Goal: Transaction & Acquisition: Download file/media

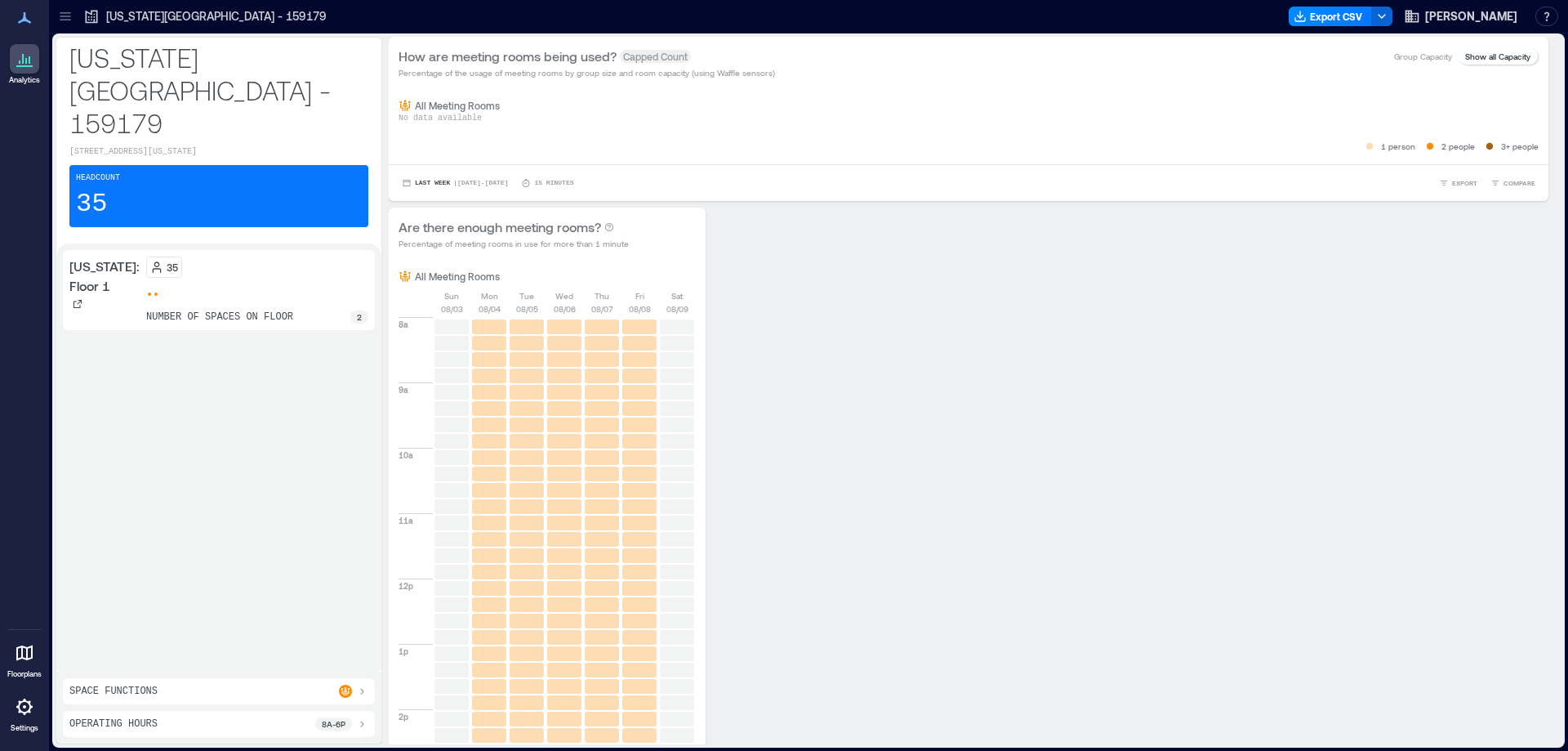
click at [72, 22] on icon at bounding box center [66, 16] width 16 height 16
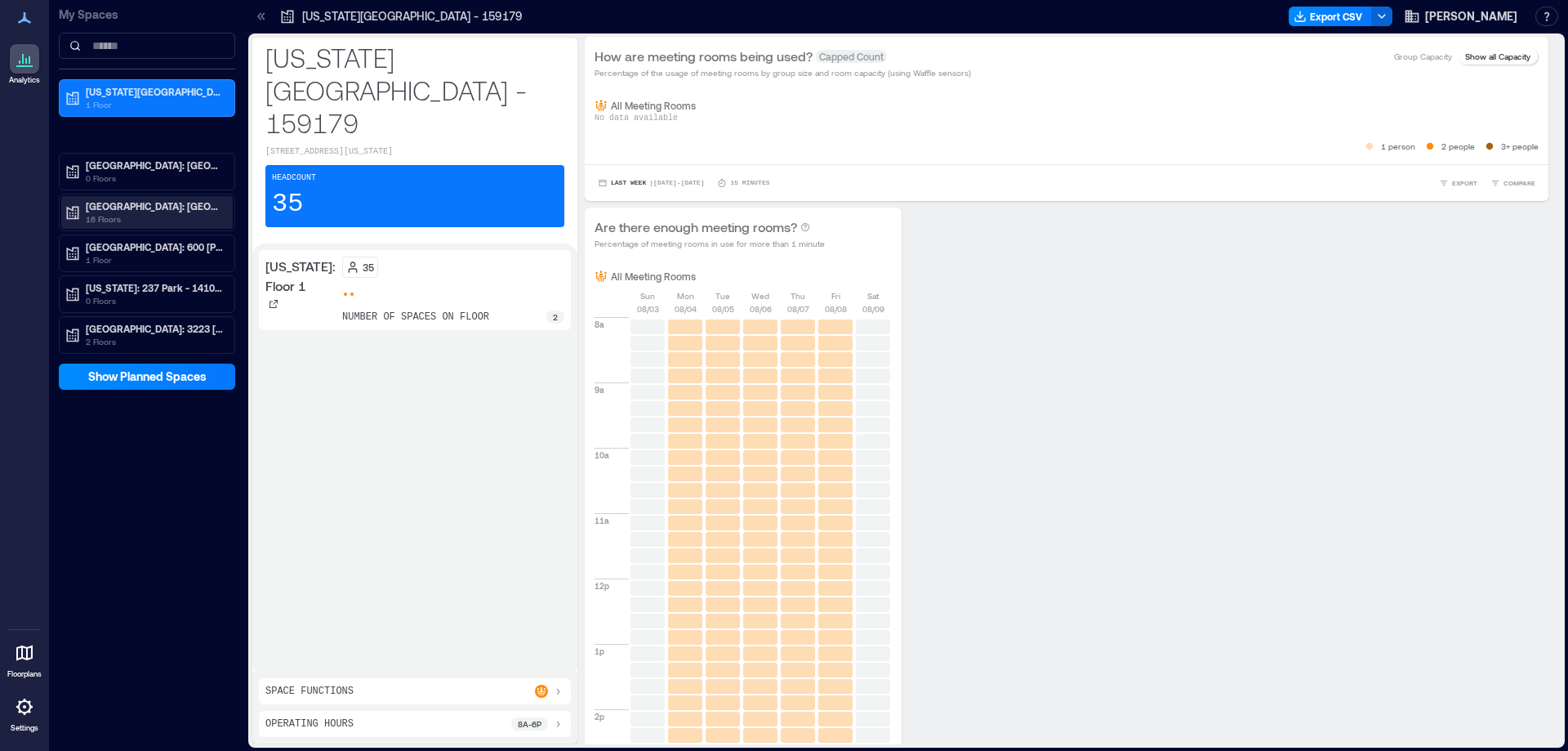
click at [131, 204] on p "[GEOGRAPHIC_DATA]: [GEOGRAPHIC_DATA] - 133489" at bounding box center [154, 206] width 138 height 13
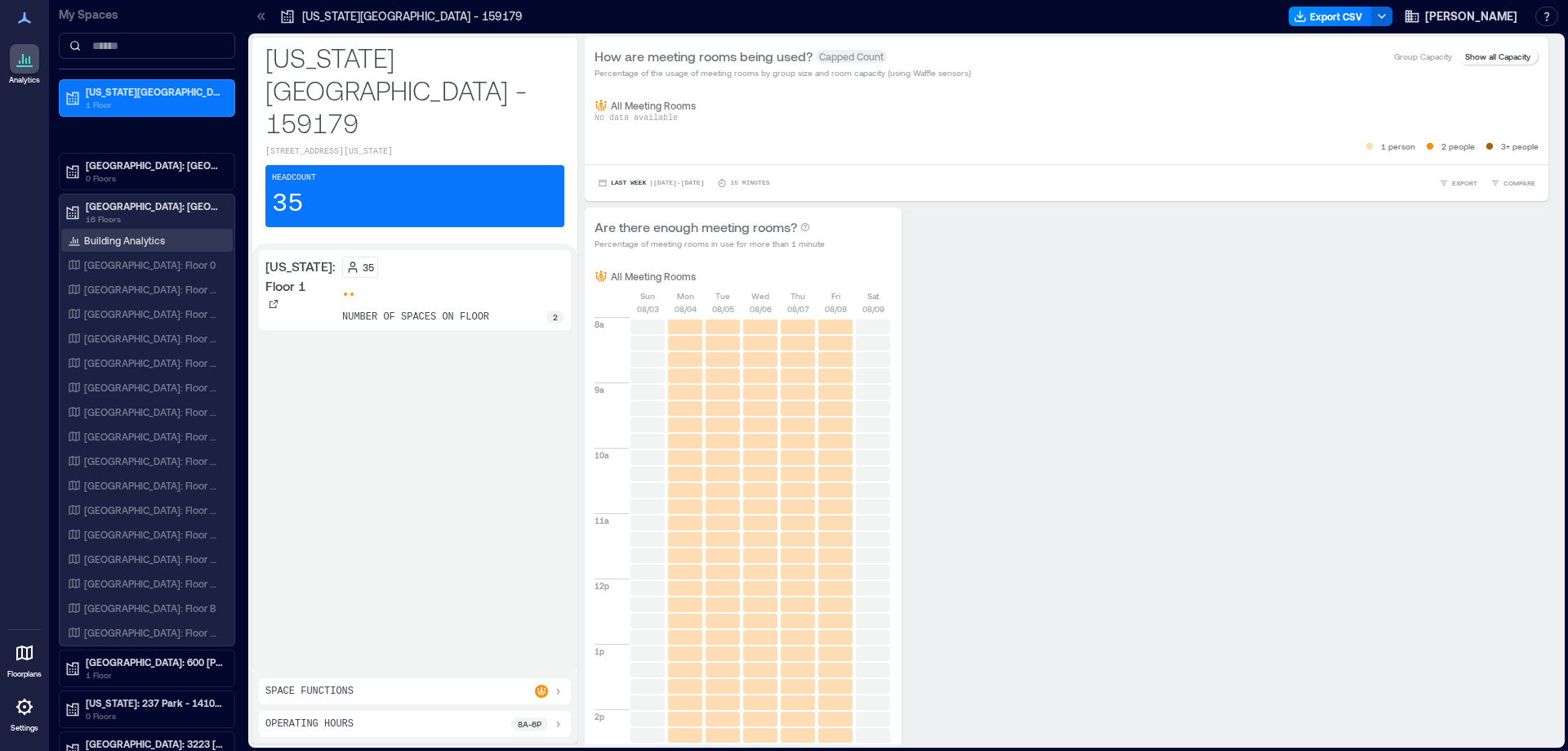
click at [138, 242] on p "Building Analytics" at bounding box center [125, 240] width 81 height 13
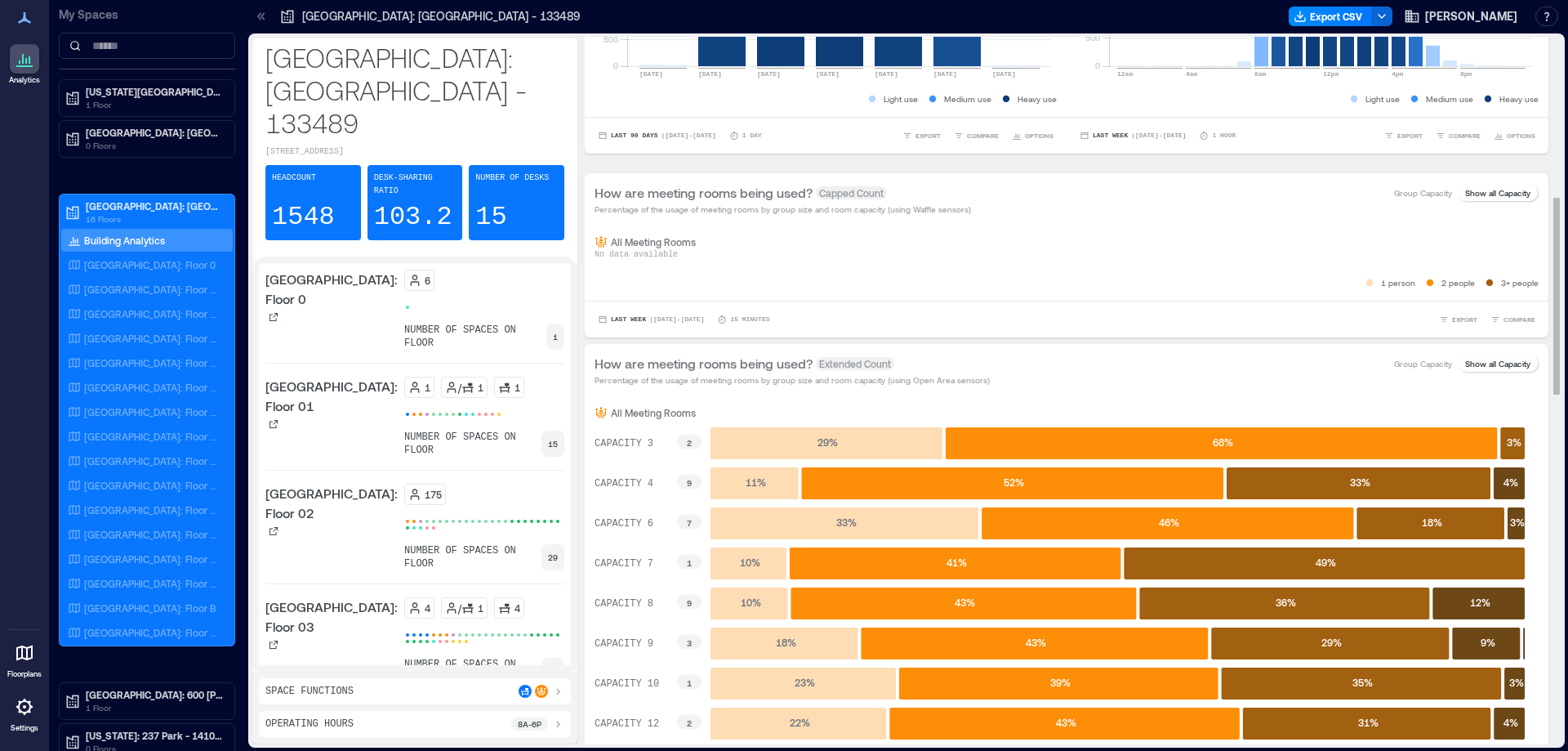
scroll to position [572, 0]
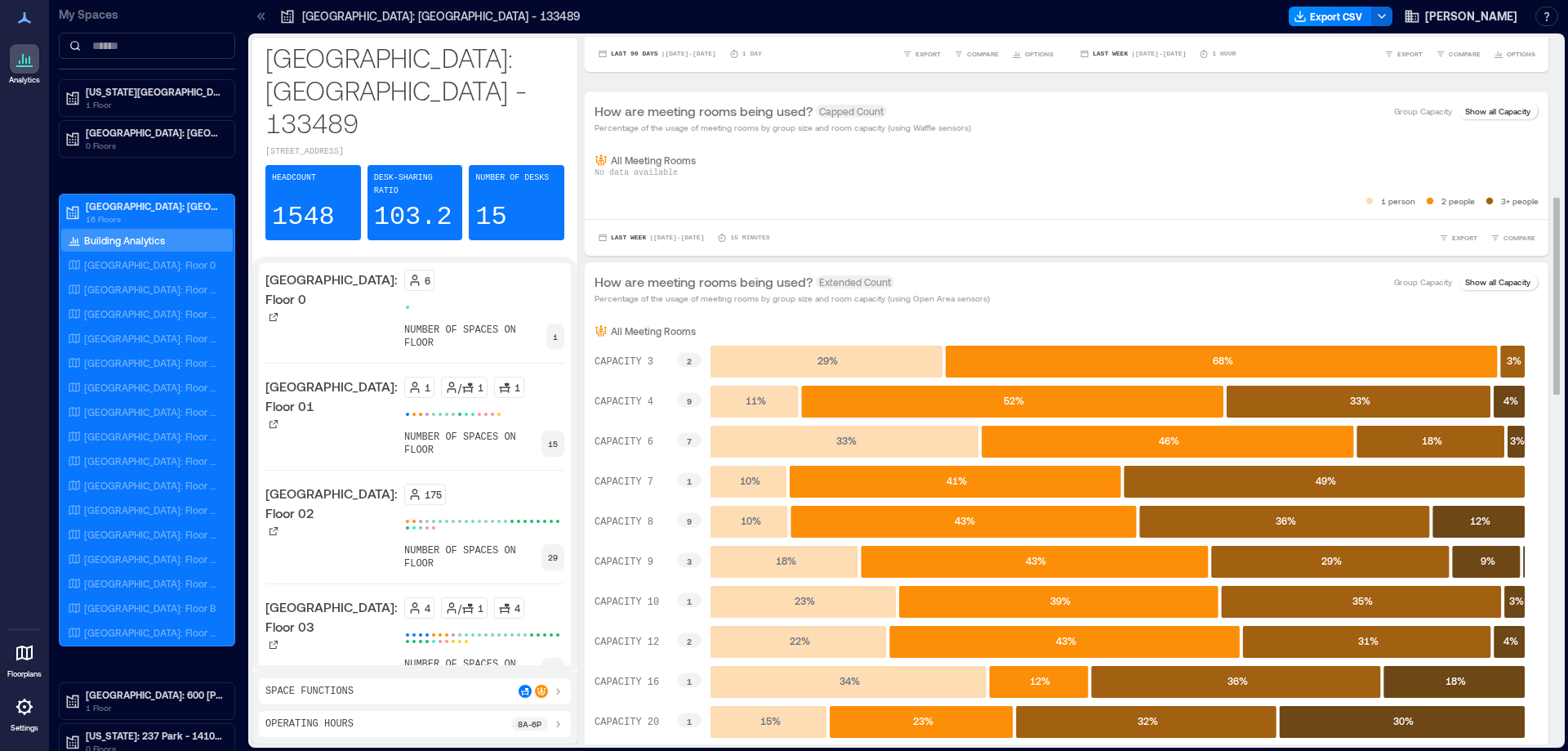
click at [637, 335] on p "All Meeting Rooms" at bounding box center [653, 331] width 85 height 13
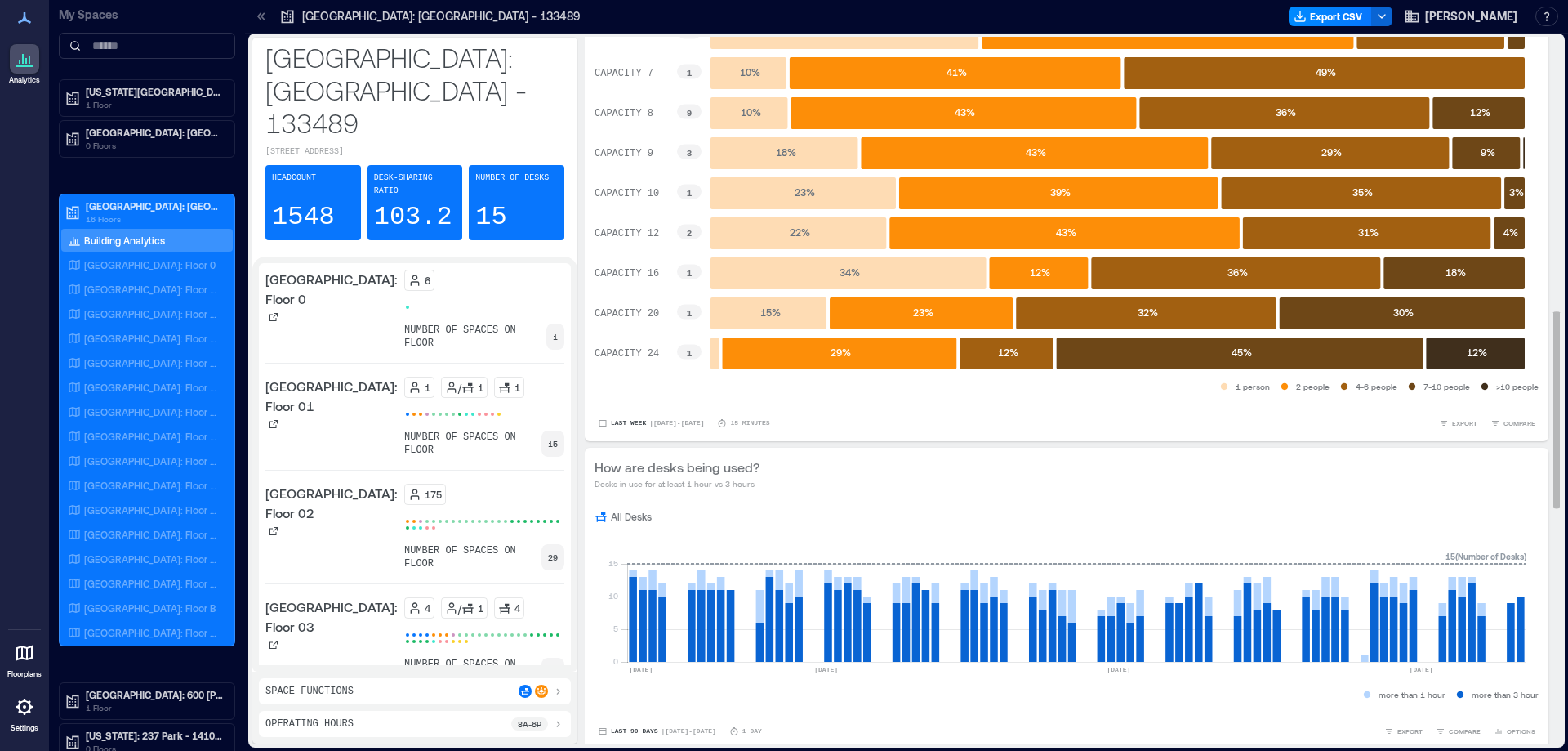
scroll to position [735, 0]
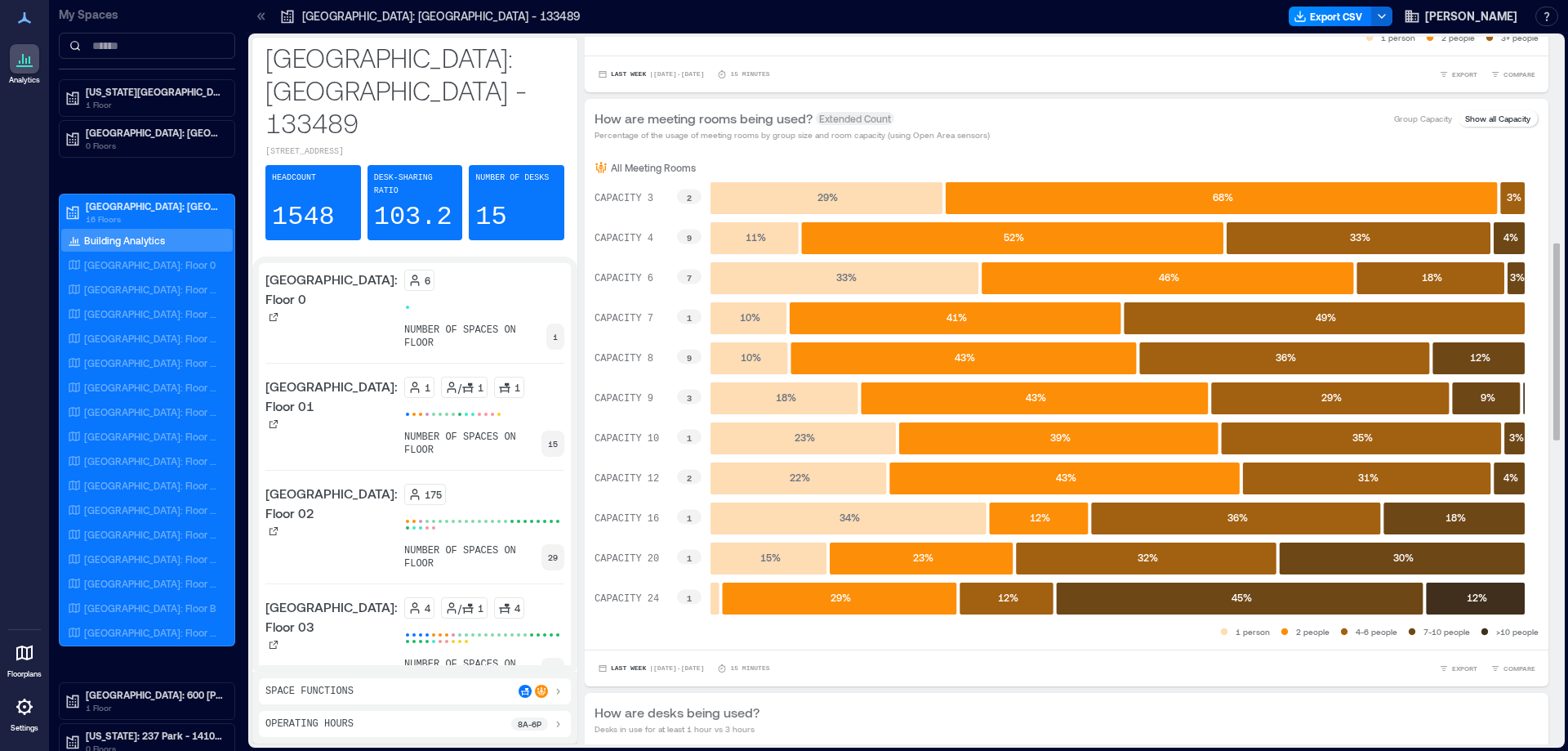
click at [1509, 118] on p "Show all Capacity" at bounding box center [1498, 118] width 66 height 13
click at [1413, 117] on p "Group Capacity" at bounding box center [1422, 118] width 58 height 13
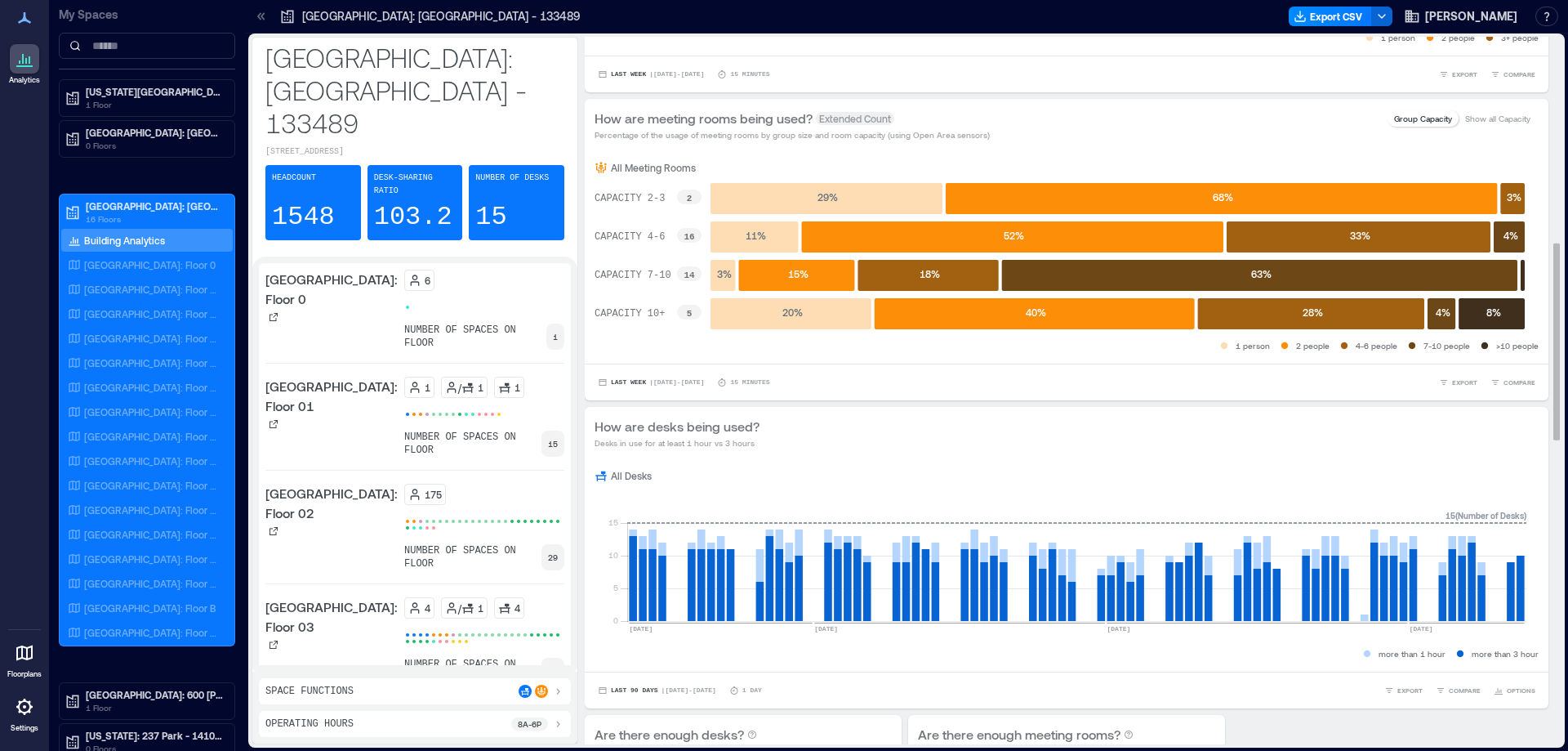
click at [1469, 112] on p "Show all Capacity" at bounding box center [1498, 118] width 66 height 13
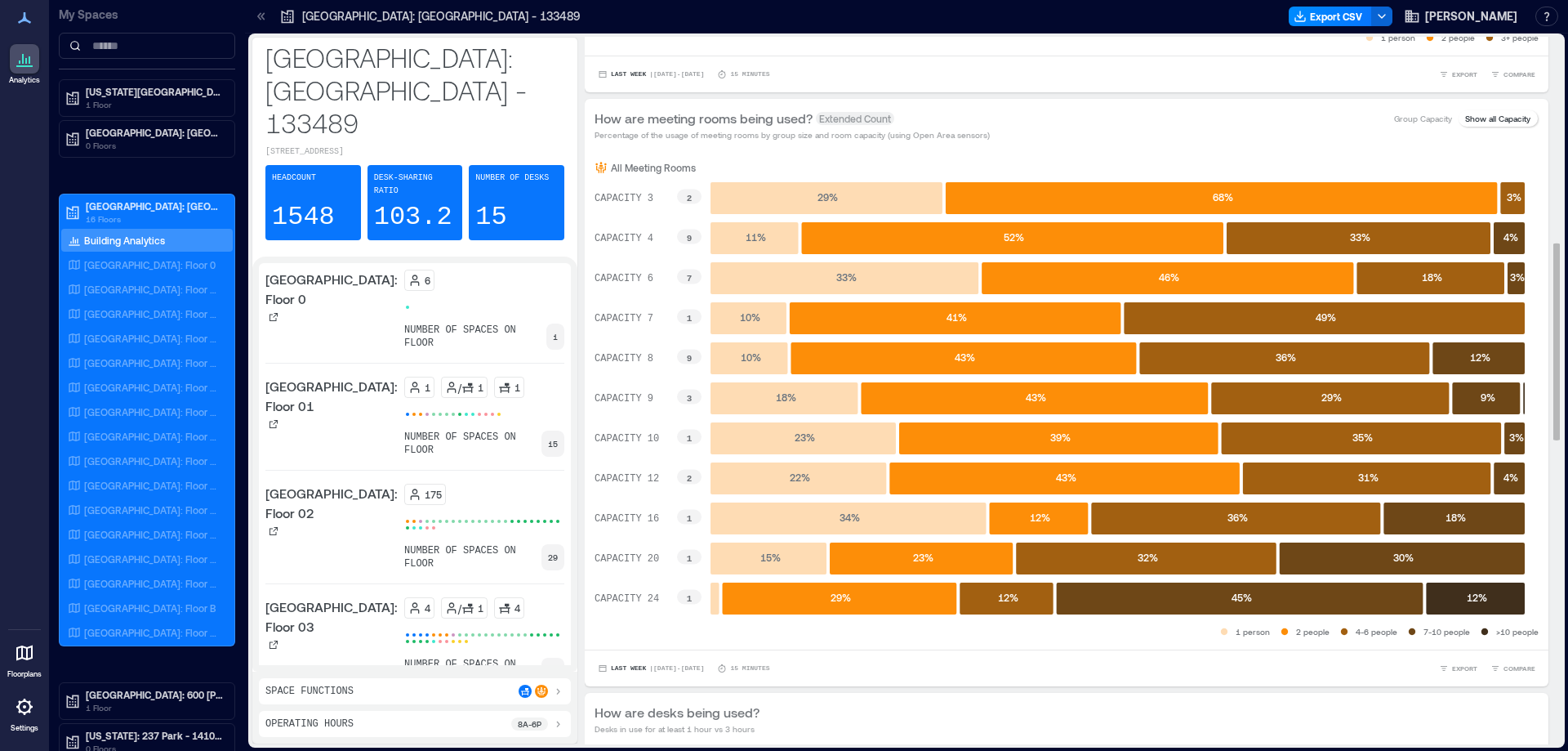
click at [1415, 114] on p "Group Capacity" at bounding box center [1422, 118] width 58 height 13
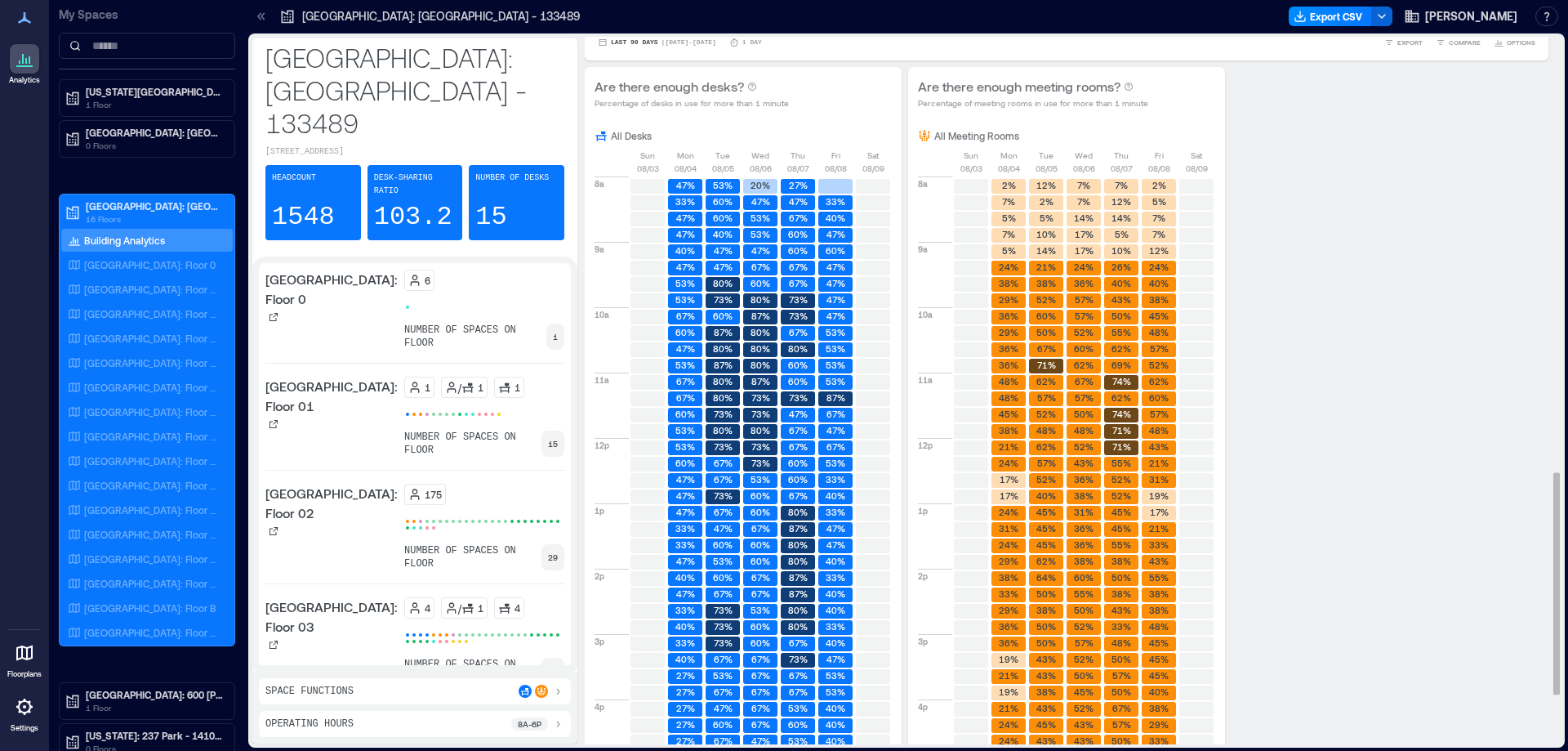
scroll to position [1546, 0]
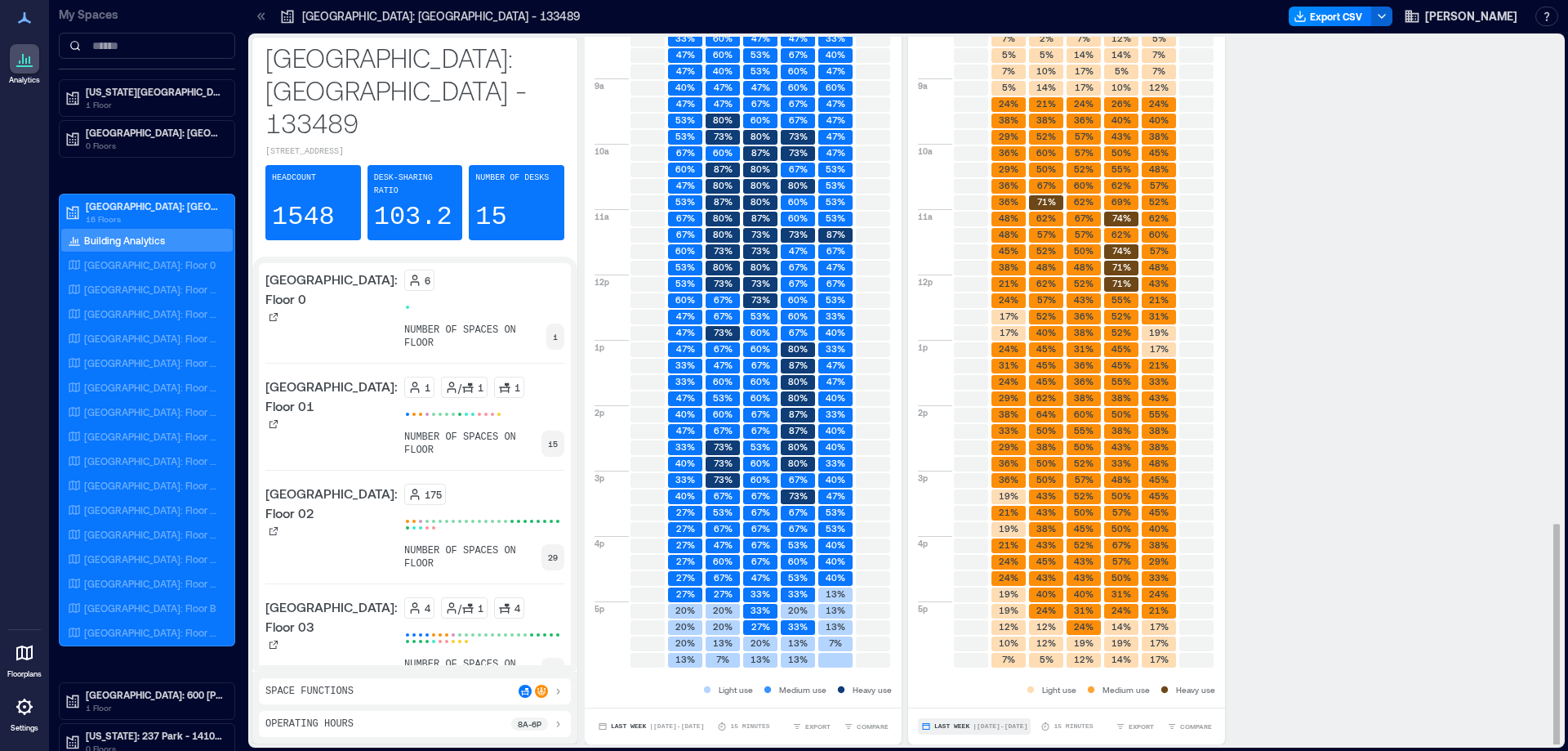
click at [992, 726] on span "| [DATE] - [DATE]" at bounding box center [1000, 726] width 55 height 0
click at [964, 698] on span "Custom" at bounding box center [950, 696] width 35 height 12
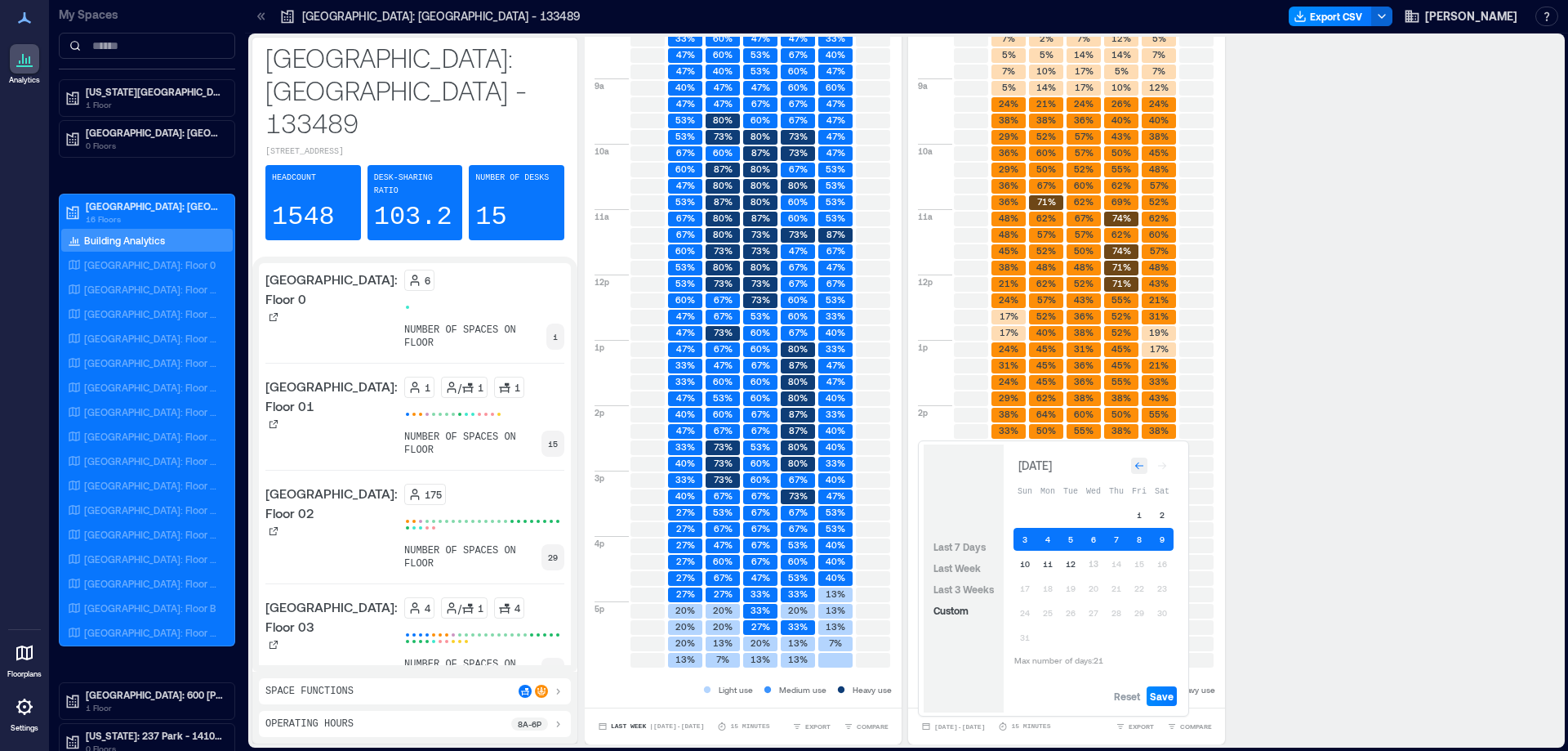
click at [1136, 465] on icon "Go to previous month" at bounding box center [1139, 465] width 10 height 10
click at [1163, 471] on icon "Go to next month" at bounding box center [1162, 469] width 10 height 10
click at [1143, 467] on icon "Go to previous month" at bounding box center [1139, 465] width 10 height 10
click at [1028, 589] on button "20" at bounding box center [1024, 591] width 22 height 22
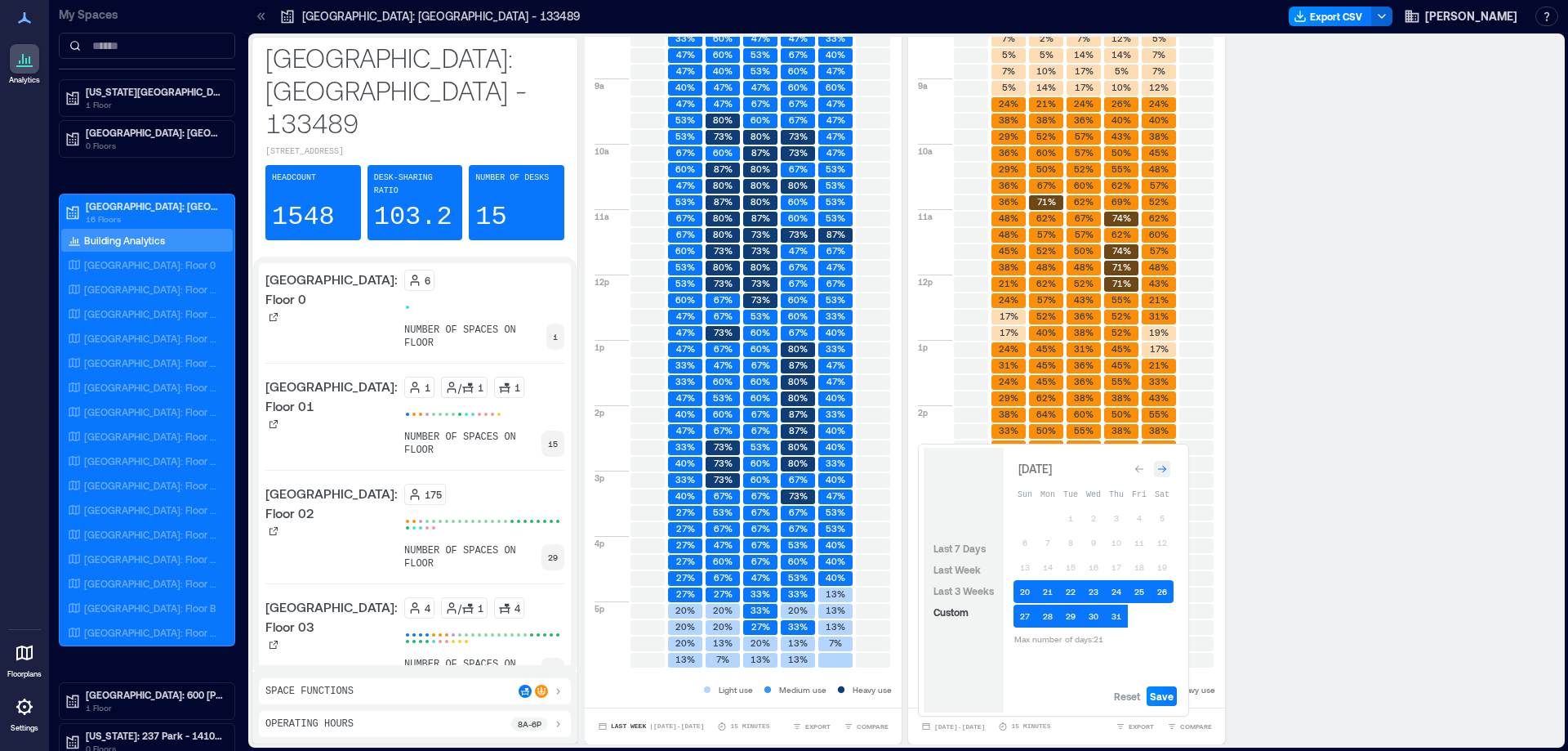
click at [1159, 469] on icon "Go to next month" at bounding box center [1162, 469] width 8 height 7
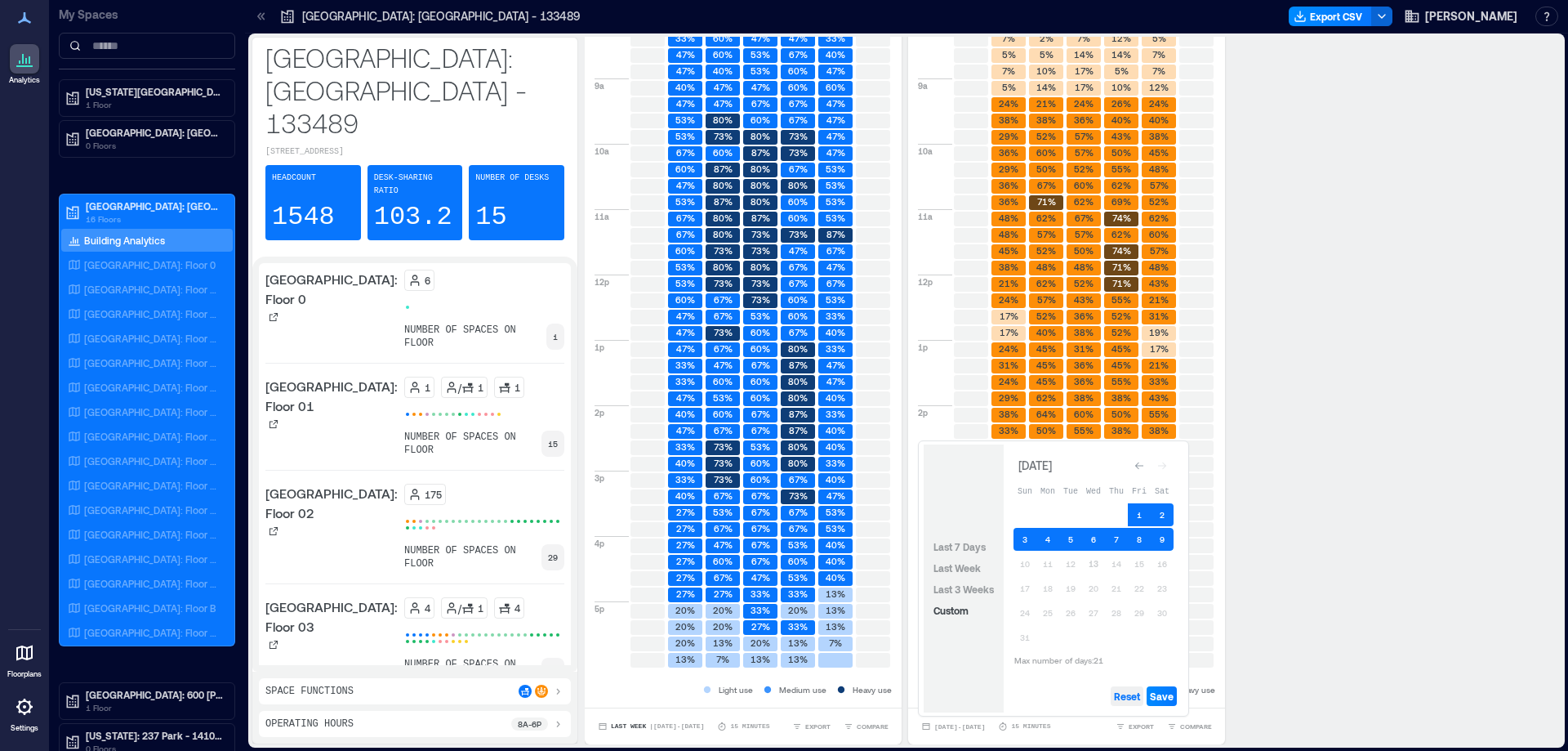
click at [1135, 693] on span "Reset" at bounding box center [1127, 696] width 26 height 13
click at [1136, 471] on div "Go to previous month" at bounding box center [1139, 466] width 16 height 16
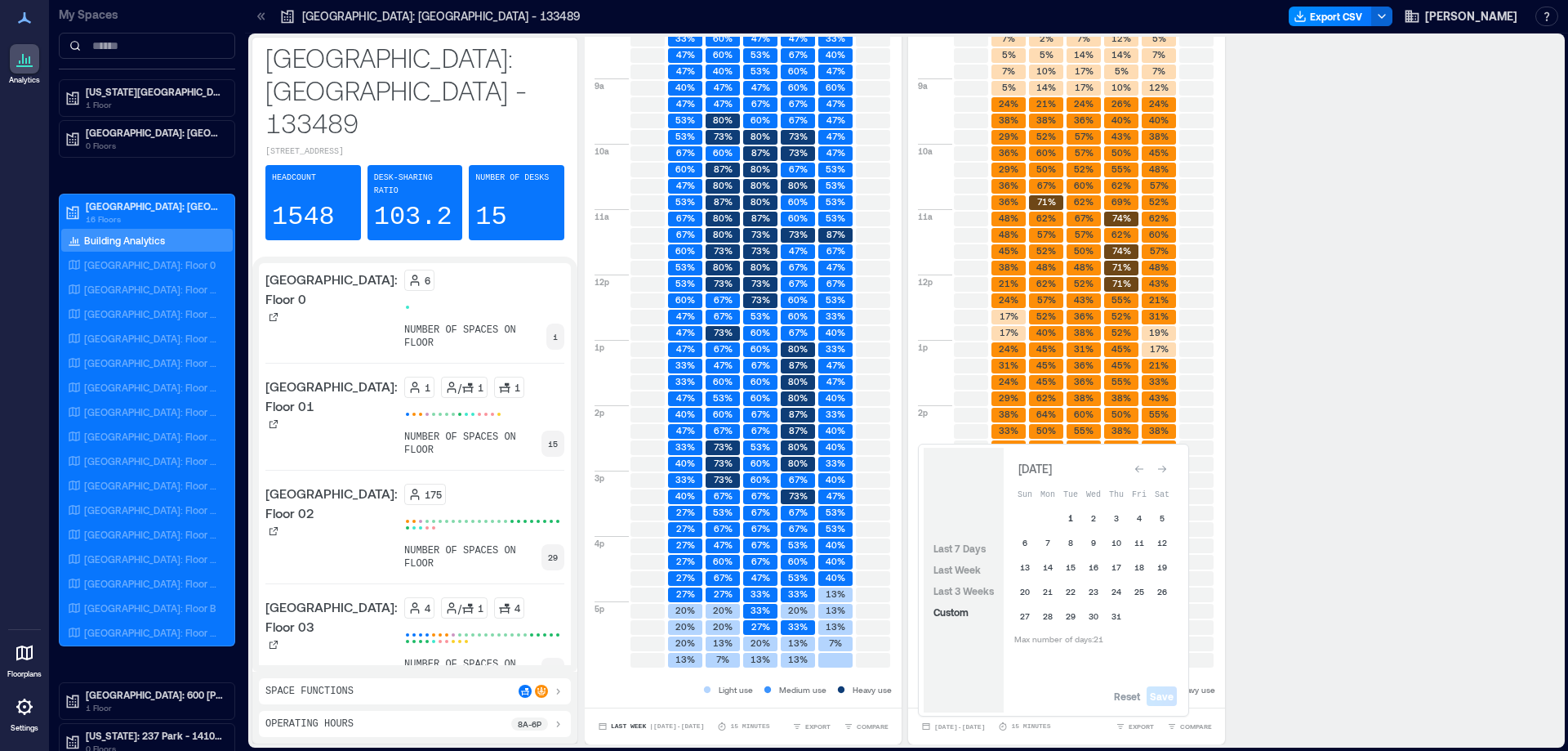
click at [1070, 518] on button "1" at bounding box center [1070, 517] width 22 height 22
click at [1074, 517] on button "1" at bounding box center [1070, 517] width 22 height 22
click at [1048, 547] on button "7" at bounding box center [1047, 541] width 22 height 22
click at [1049, 547] on button "7" at bounding box center [1047, 541] width 22 height 22
click at [1136, 593] on button "25" at bounding box center [1138, 591] width 22 height 22
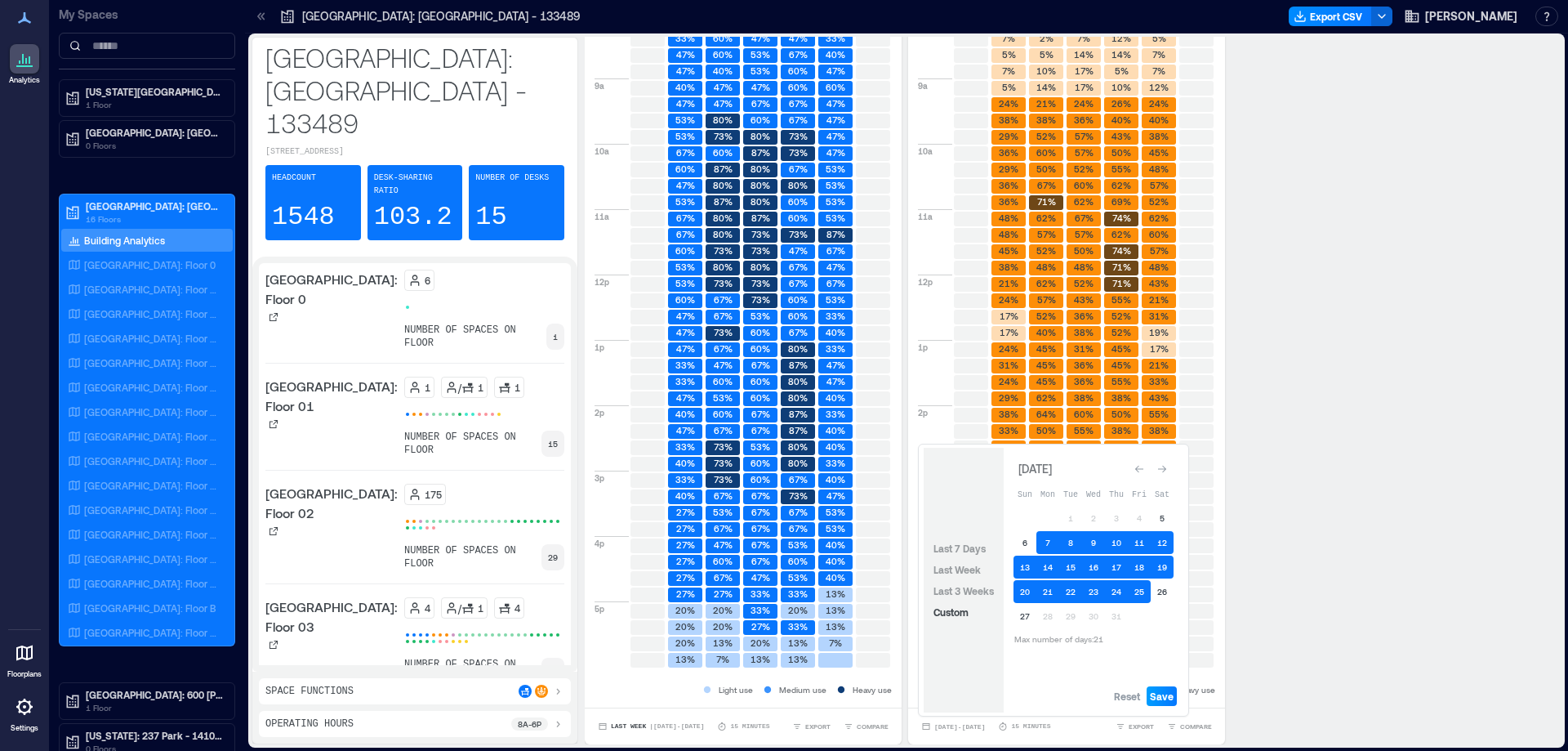
click at [1157, 693] on span "Save" at bounding box center [1162, 696] width 23 height 13
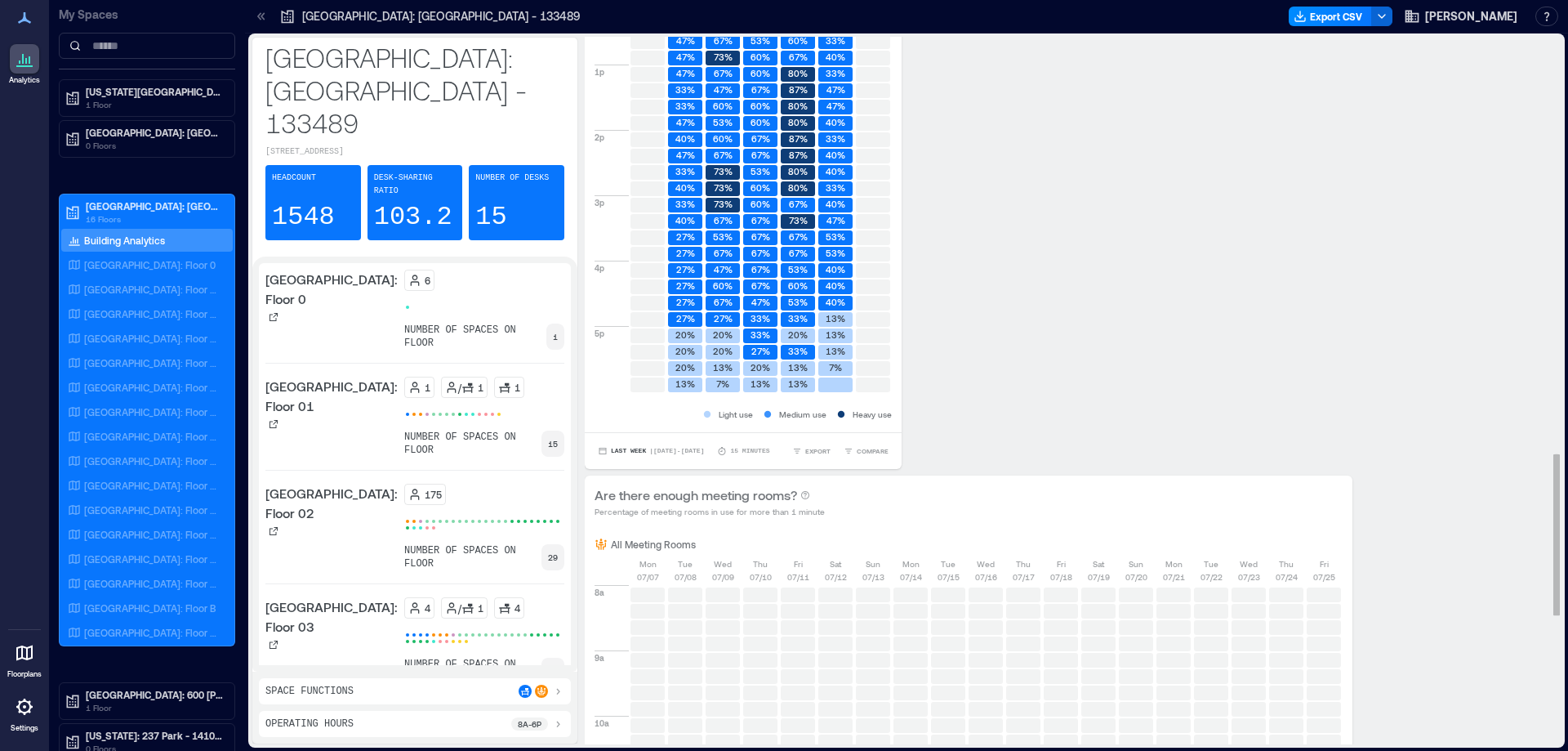
scroll to position [1985, 0]
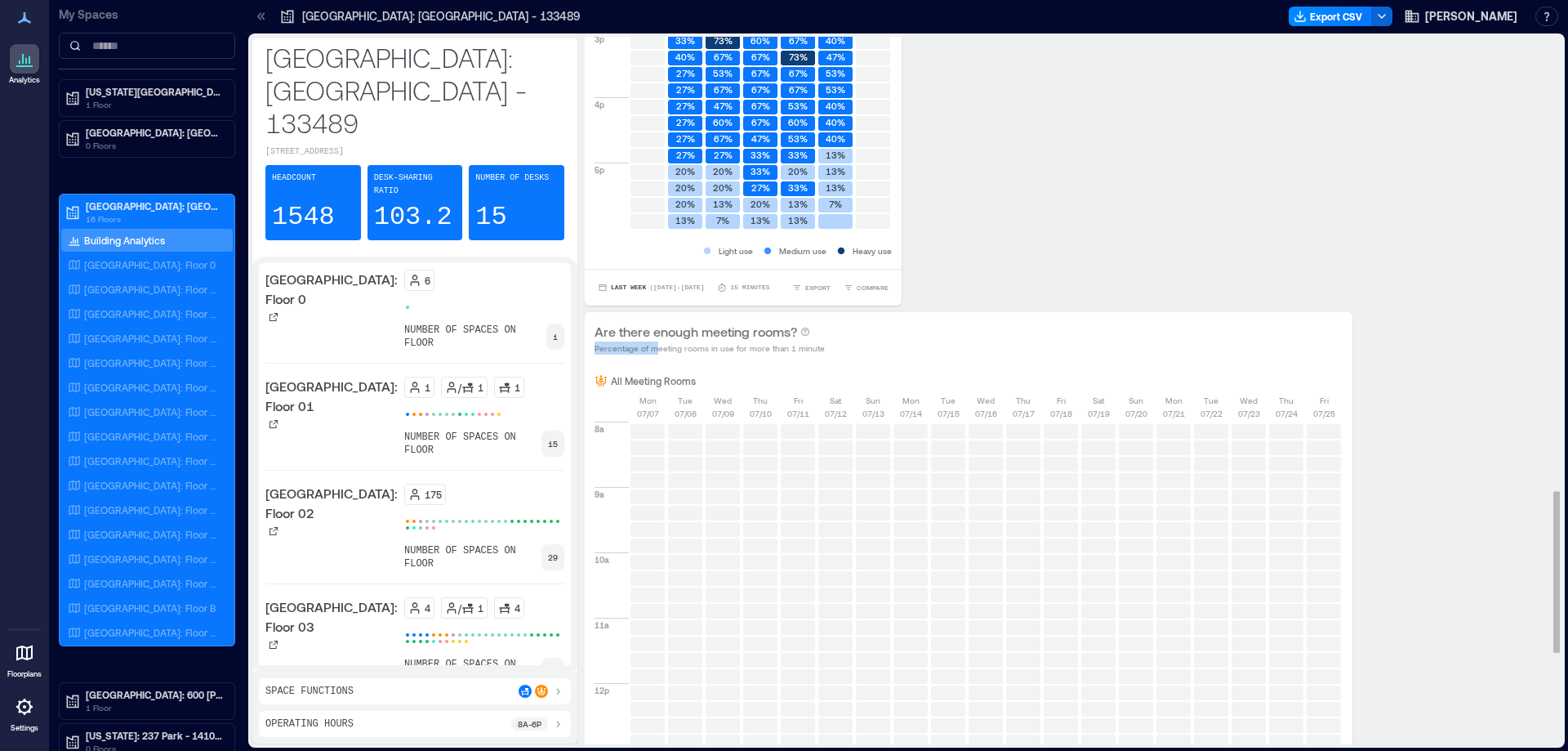
drag, startPoint x: 658, startPoint y: 351, endPoint x: 876, endPoint y: 334, distance: 218.7
click at [876, 334] on div "Are there enough meeting rooms? Percentage of meeting rooms in use for more tha…" at bounding box center [968, 338] width 748 height 32
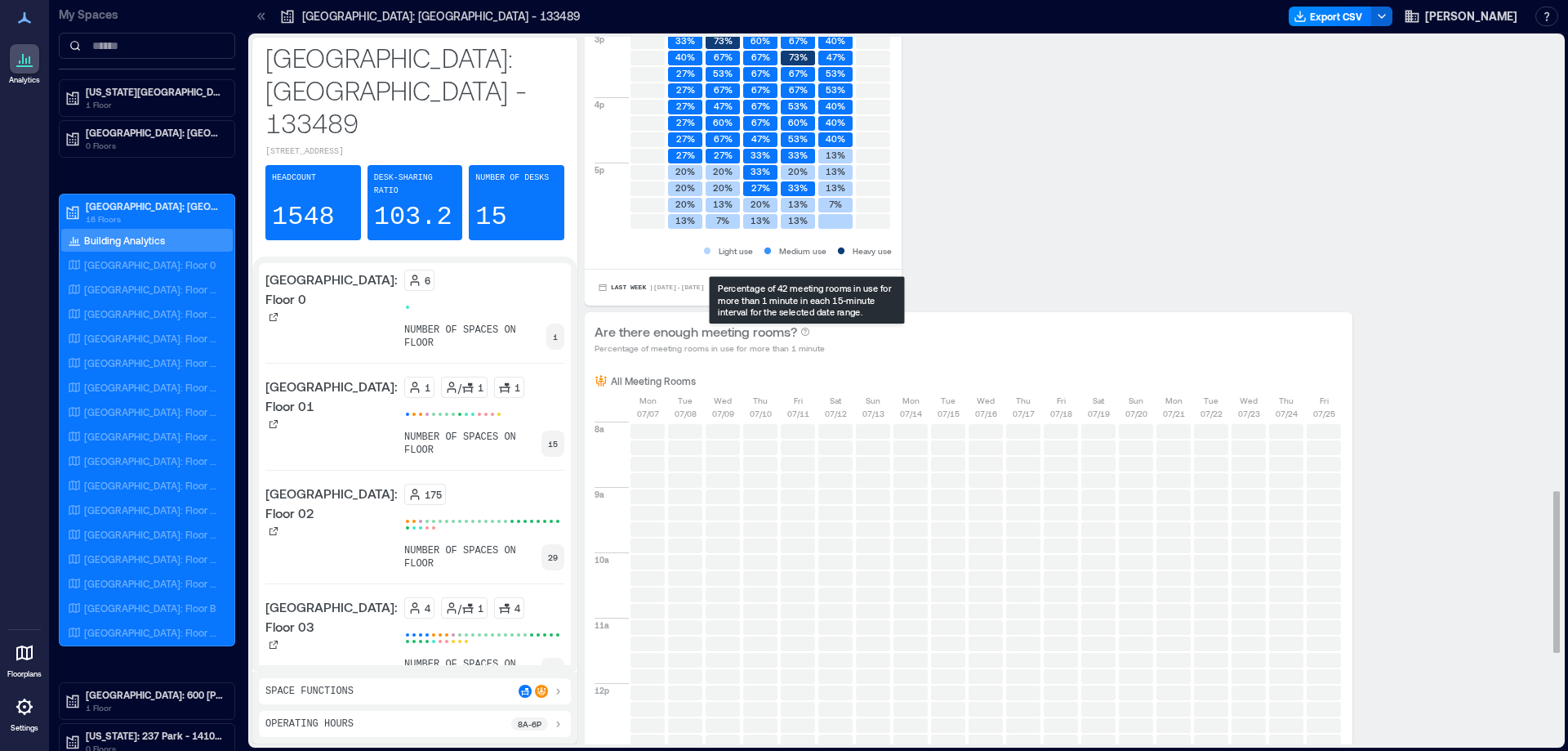
click at [840, 348] on div "Are there enough meeting rooms? Percentage of meeting rooms in use for more tha…" at bounding box center [968, 338] width 748 height 32
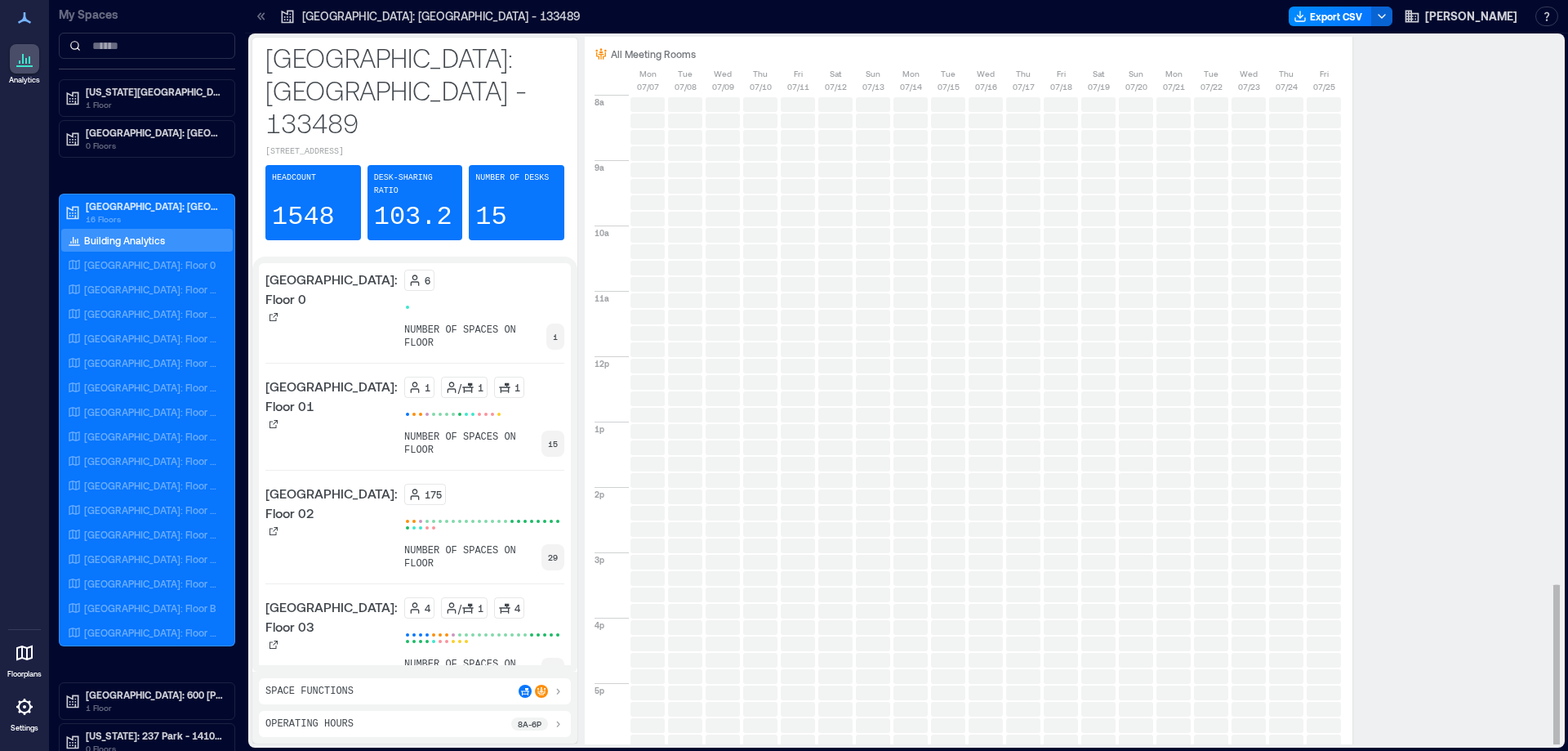
scroll to position [2393, 0]
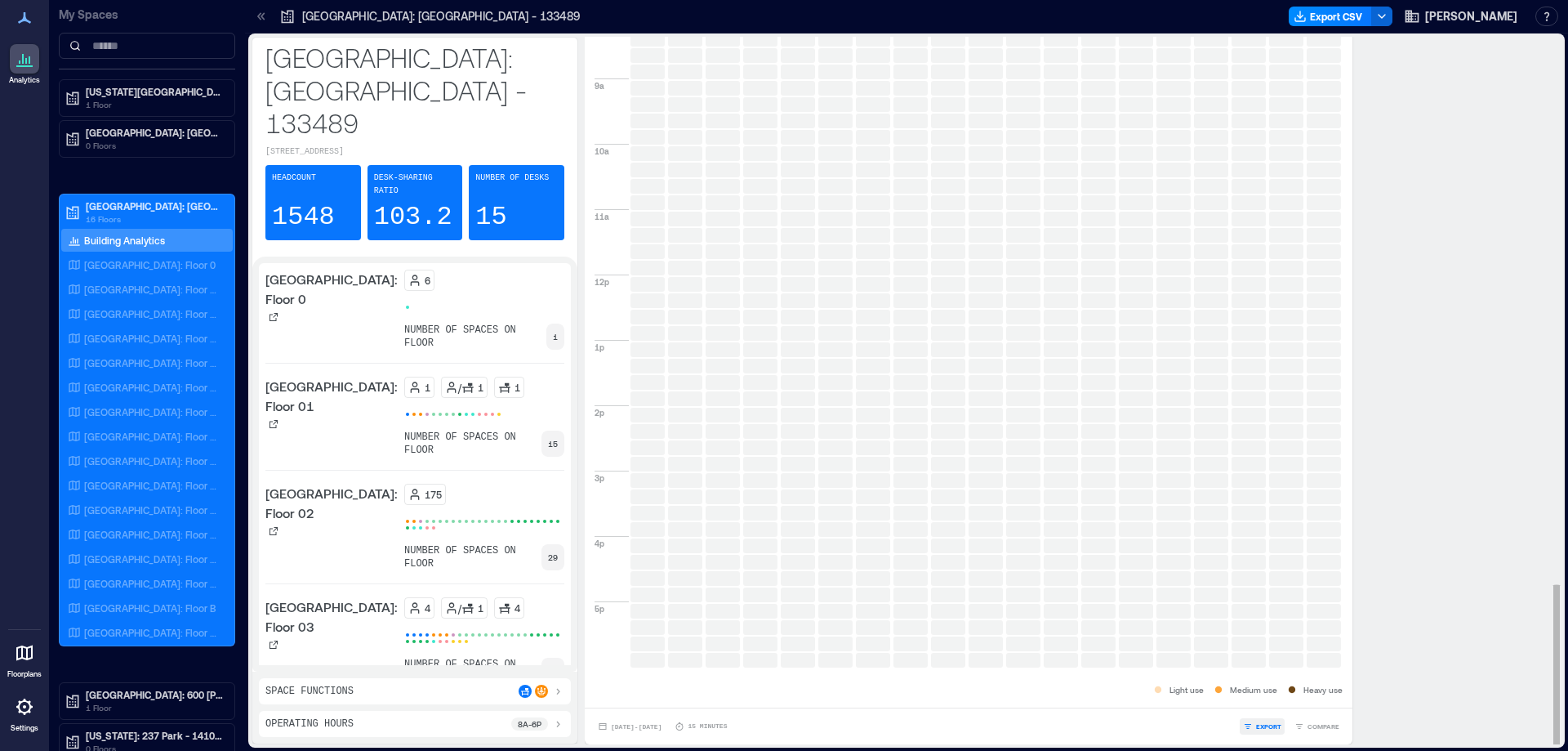
click at [1278, 724] on span "EXPORT" at bounding box center [1269, 726] width 25 height 10
click at [1277, 700] on span "CSV" at bounding box center [1275, 702] width 13 height 10
drag, startPoint x: 1011, startPoint y: 689, endPoint x: 1412, endPoint y: 543, distance: 426.8
click at [1011, 689] on div "All Meeting Rooms [DATE] [DATE] [DATE] [DATE] [DATE] [DATE] [DATE] [DATE] [DATE…" at bounding box center [968, 332] width 768 height 752
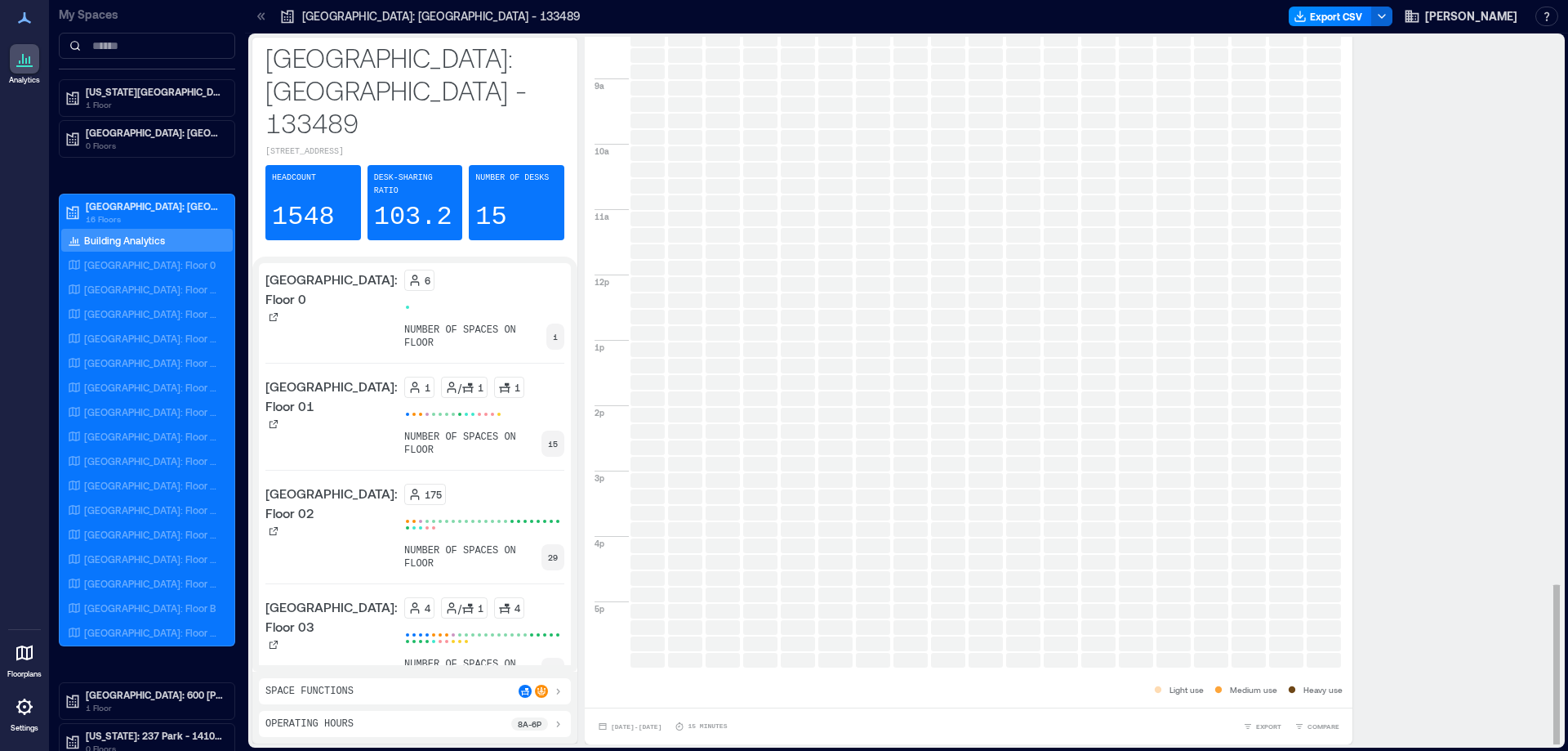
scroll to position [2, 0]
click at [662, 724] on span "[DATE] - [DATE]" at bounding box center [636, 725] width 50 height 7
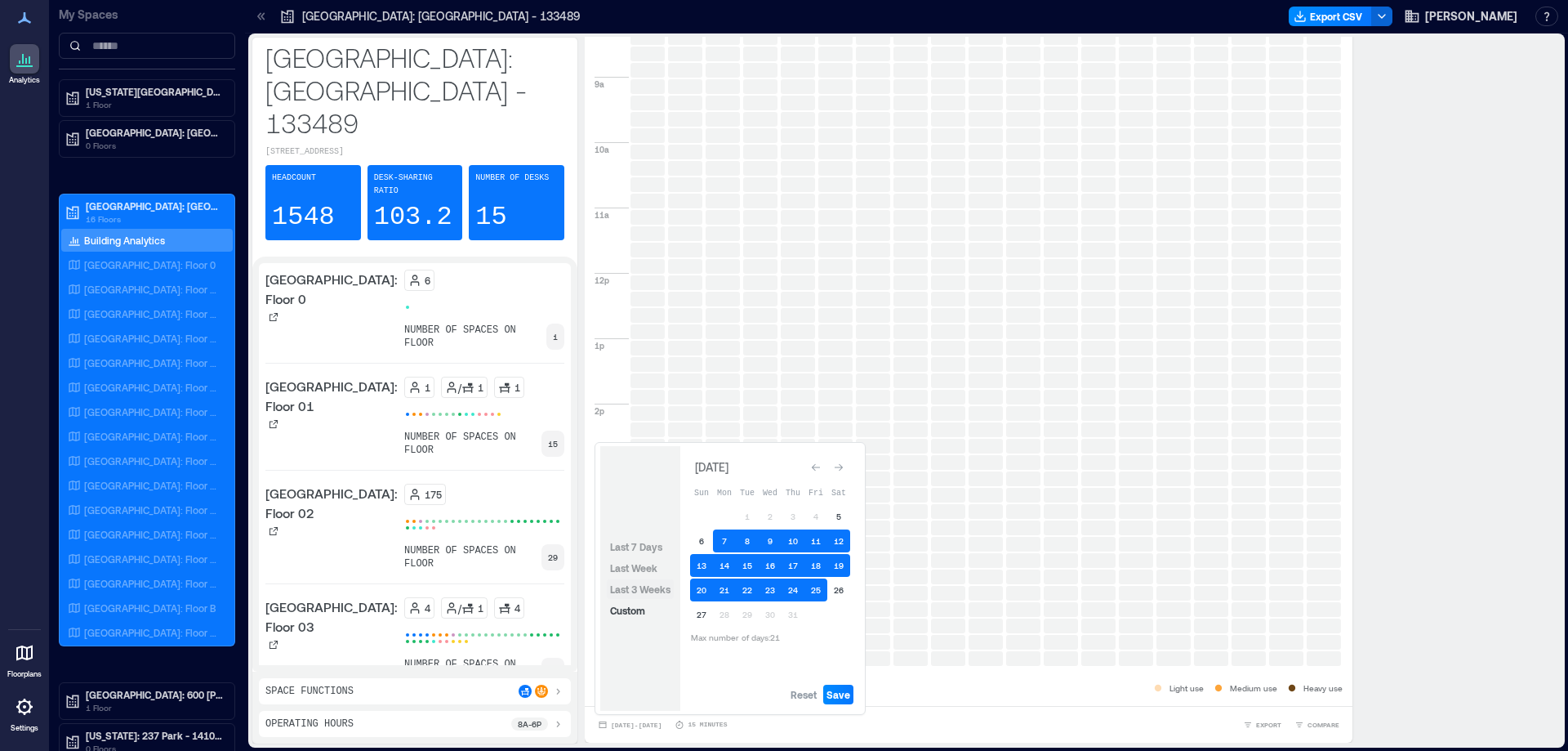
click at [659, 592] on span "Last 3 Weeks" at bounding box center [640, 589] width 60 height 12
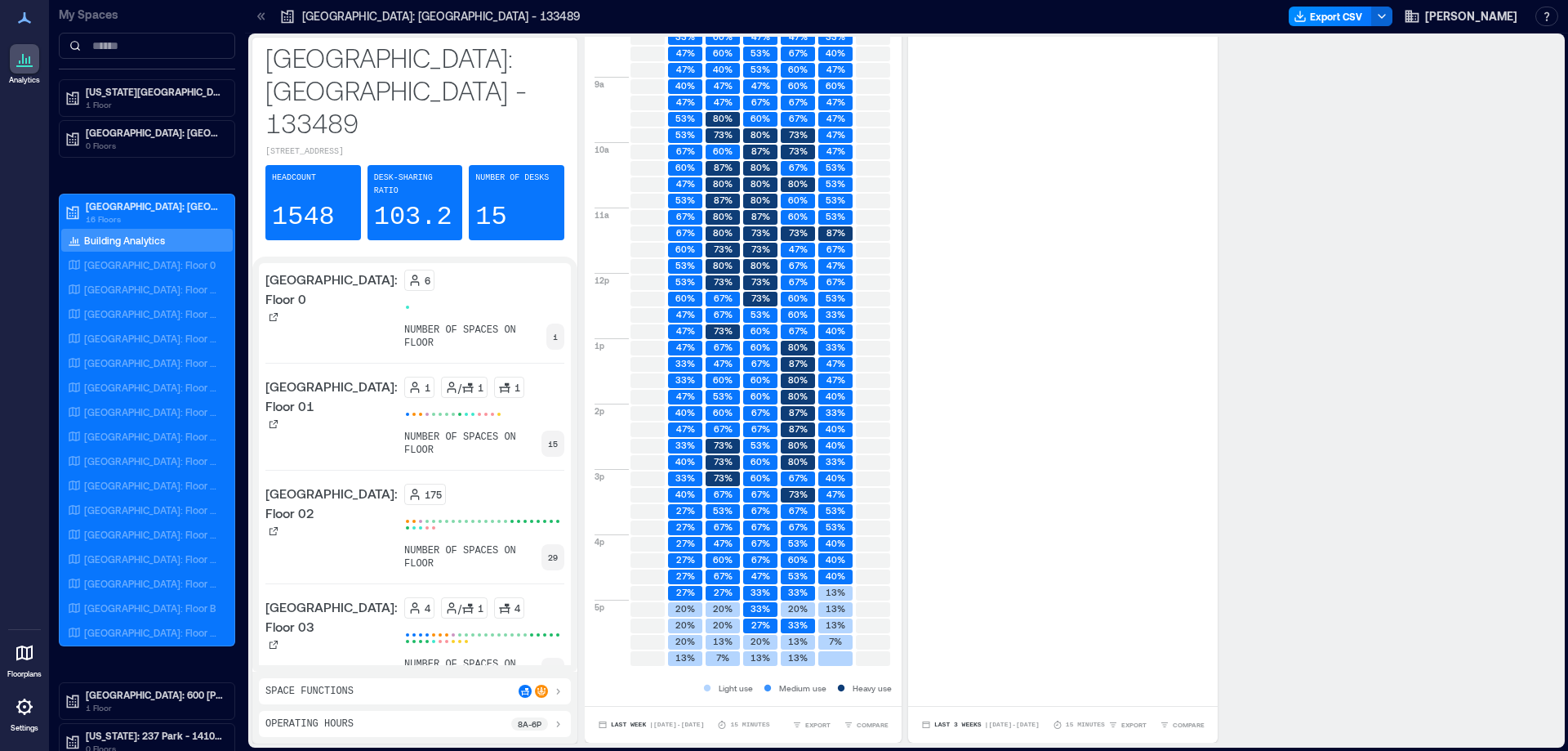
scroll to position [0, 0]
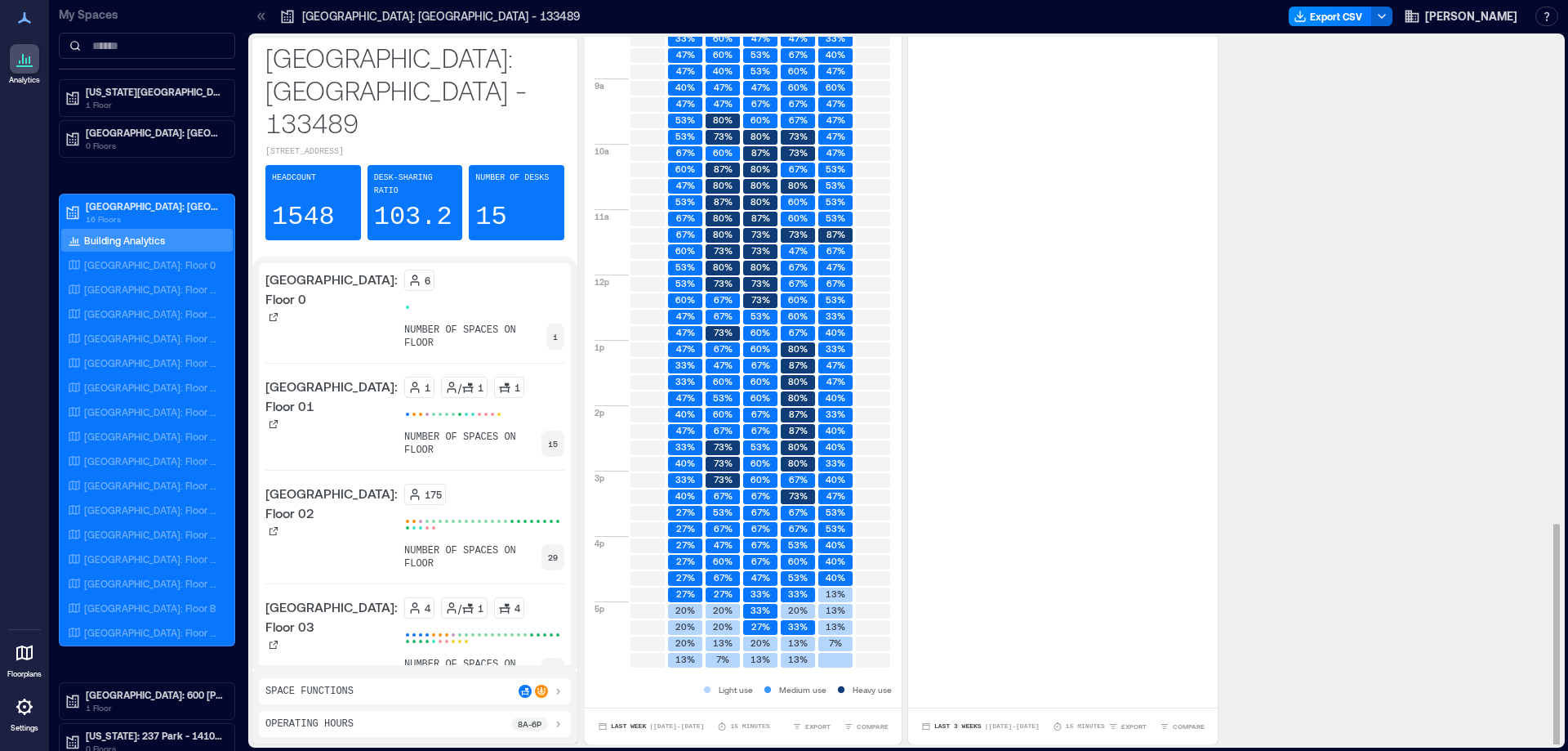
click at [1342, 550] on div "Are there enough desks? Percentage of desks in use for more than 1 minute All D…" at bounding box center [1066, 324] width 964 height 841
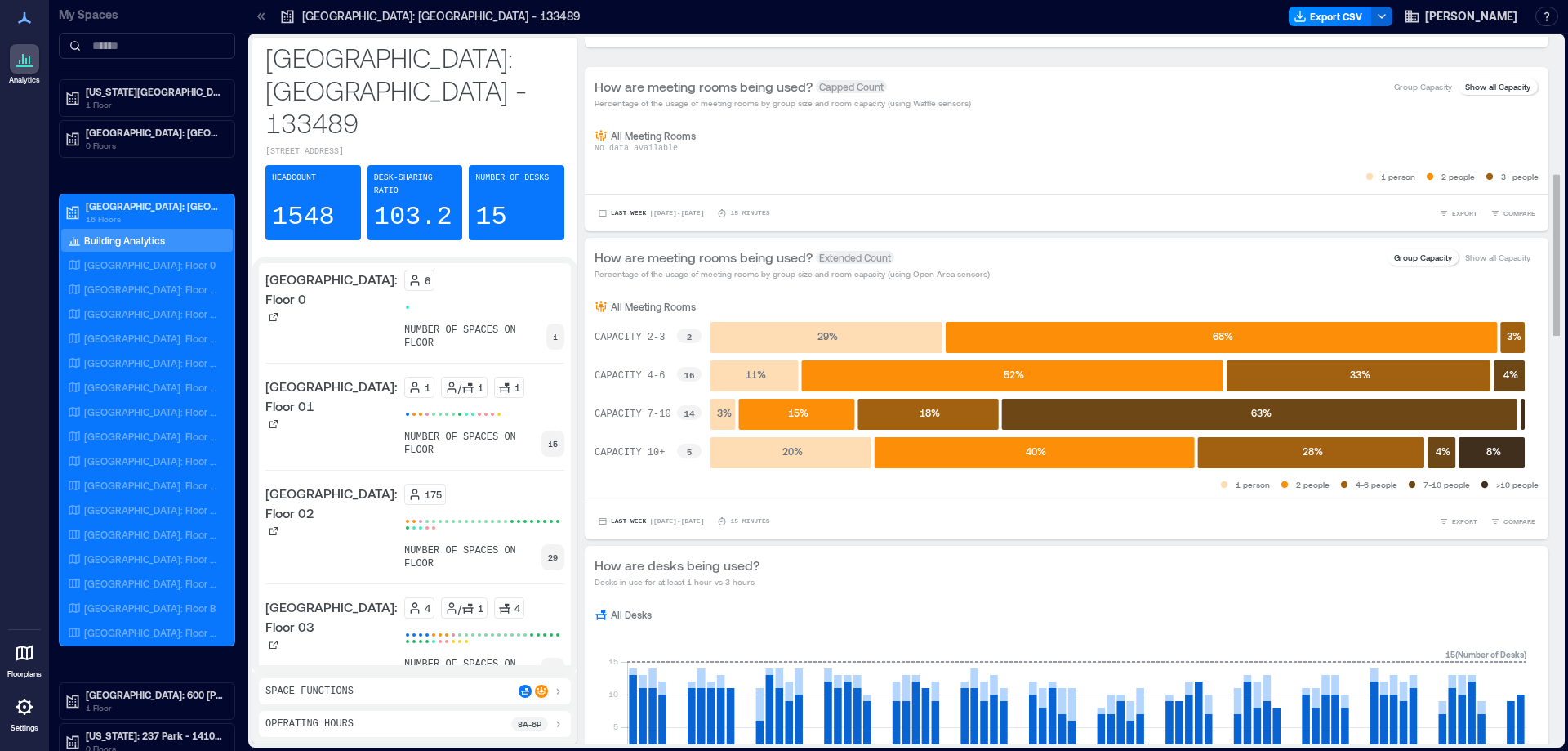
scroll to position [514, 0]
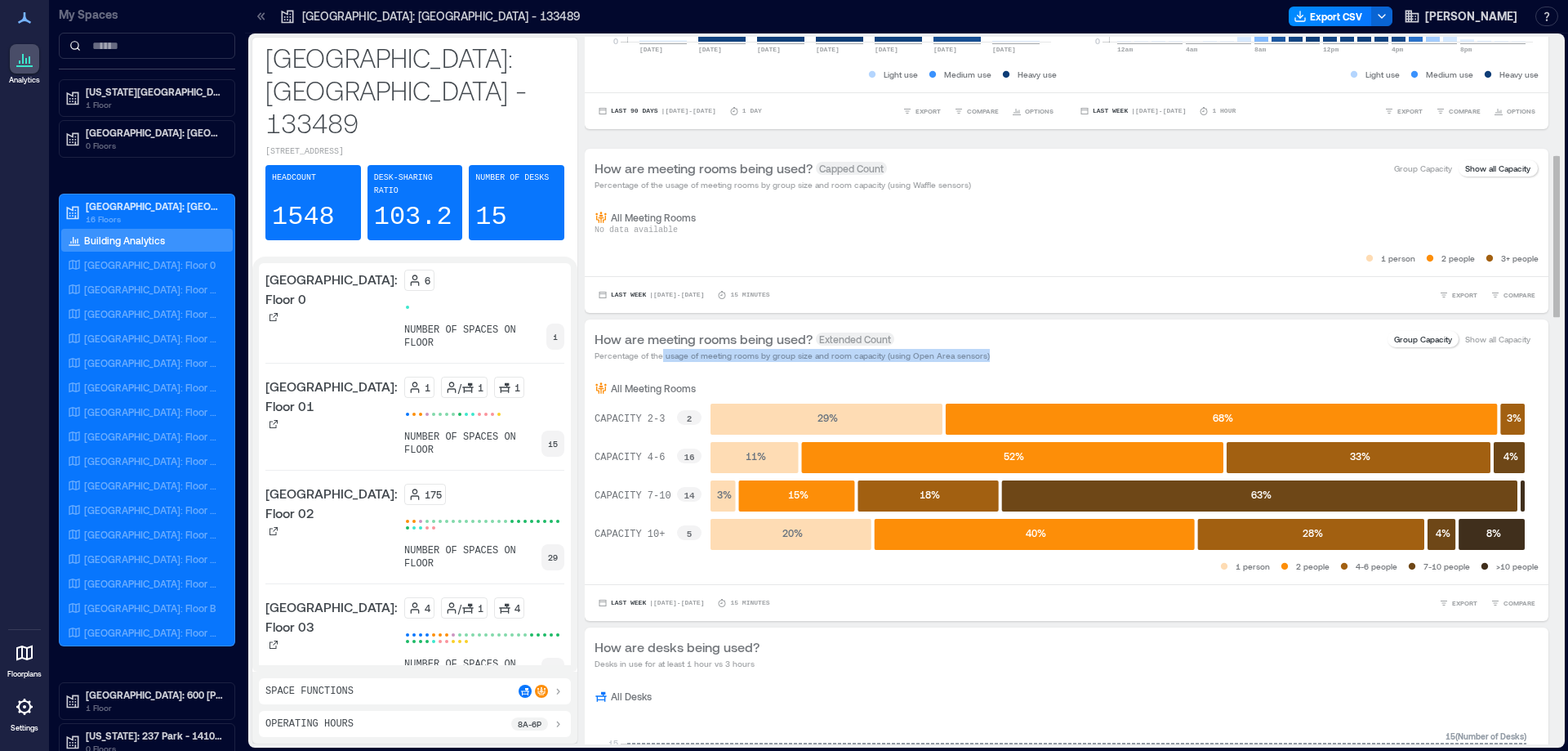
drag, startPoint x: 662, startPoint y: 357, endPoint x: 988, endPoint y: 353, distance: 326.0
click at [988, 353] on div "How are meeting rooms being used? Extended Count Percentage of the usage of mee…" at bounding box center [1066, 345] width 944 height 32
drag, startPoint x: 988, startPoint y: 353, endPoint x: 603, endPoint y: 356, distance: 385.0
click at [603, 356] on div "How are meeting rooms being used? Extended Count Percentage of the usage of mee…" at bounding box center [1066, 345] width 944 height 32
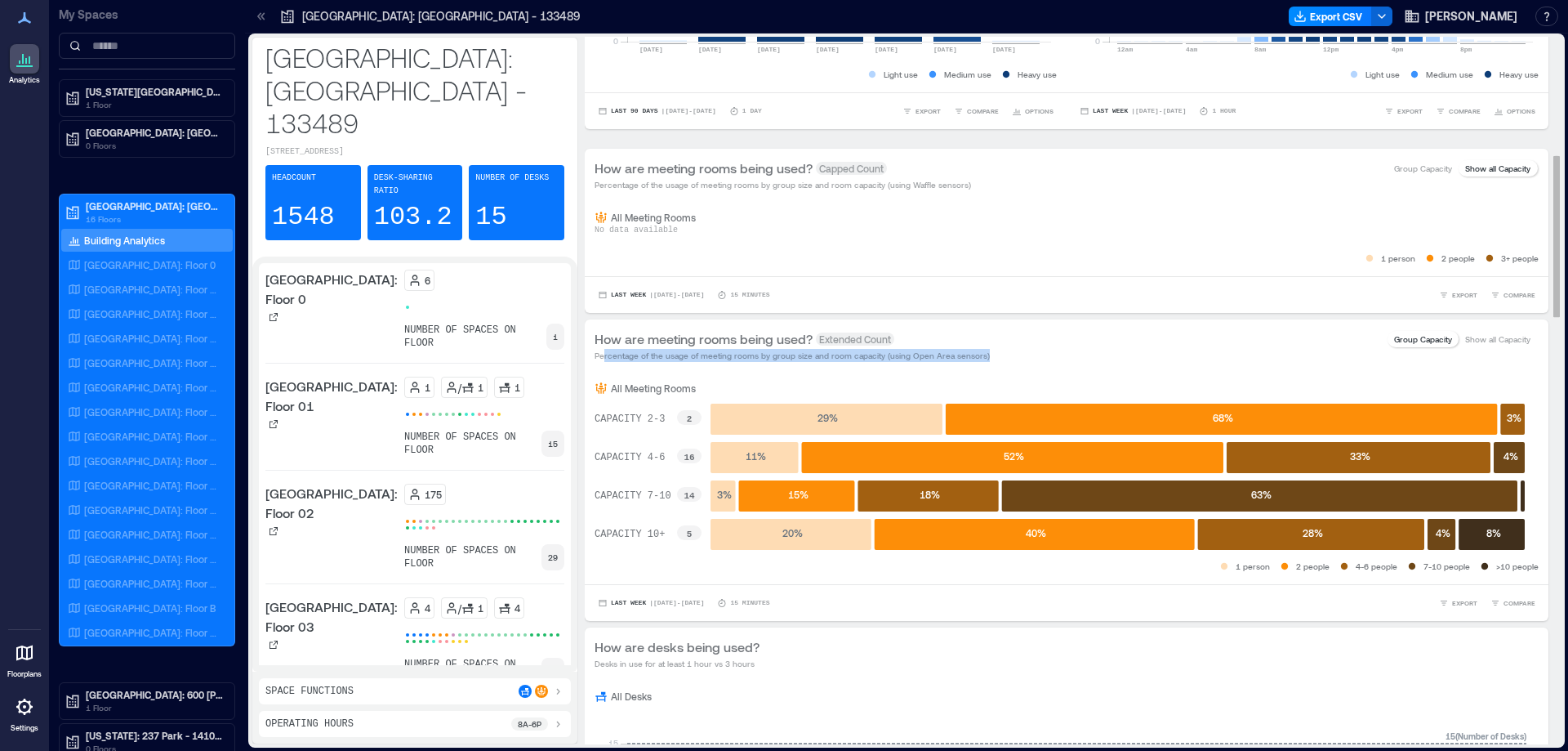
click at [603, 356] on p "Percentage of the usage of meeting rooms by group size and room capacity (using…" at bounding box center [792, 355] width 396 height 13
drag, startPoint x: 603, startPoint y: 356, endPoint x: 992, endPoint y: 367, distance: 389.2
click at [992, 367] on div "How are meeting rooms being used? Extended Count Percentage of the usage of mee…" at bounding box center [1066, 345] width 964 height 52
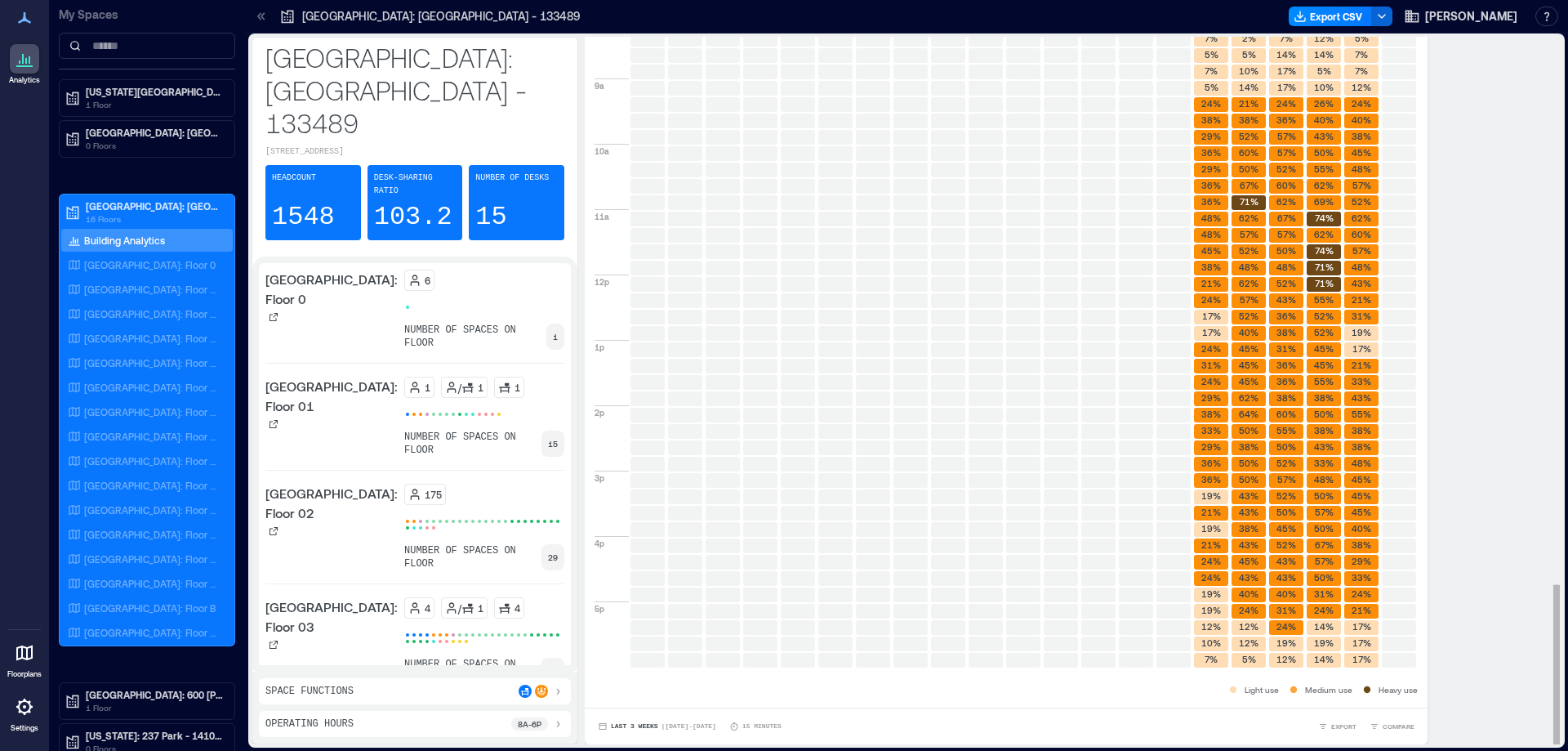
scroll to position [2, 0]
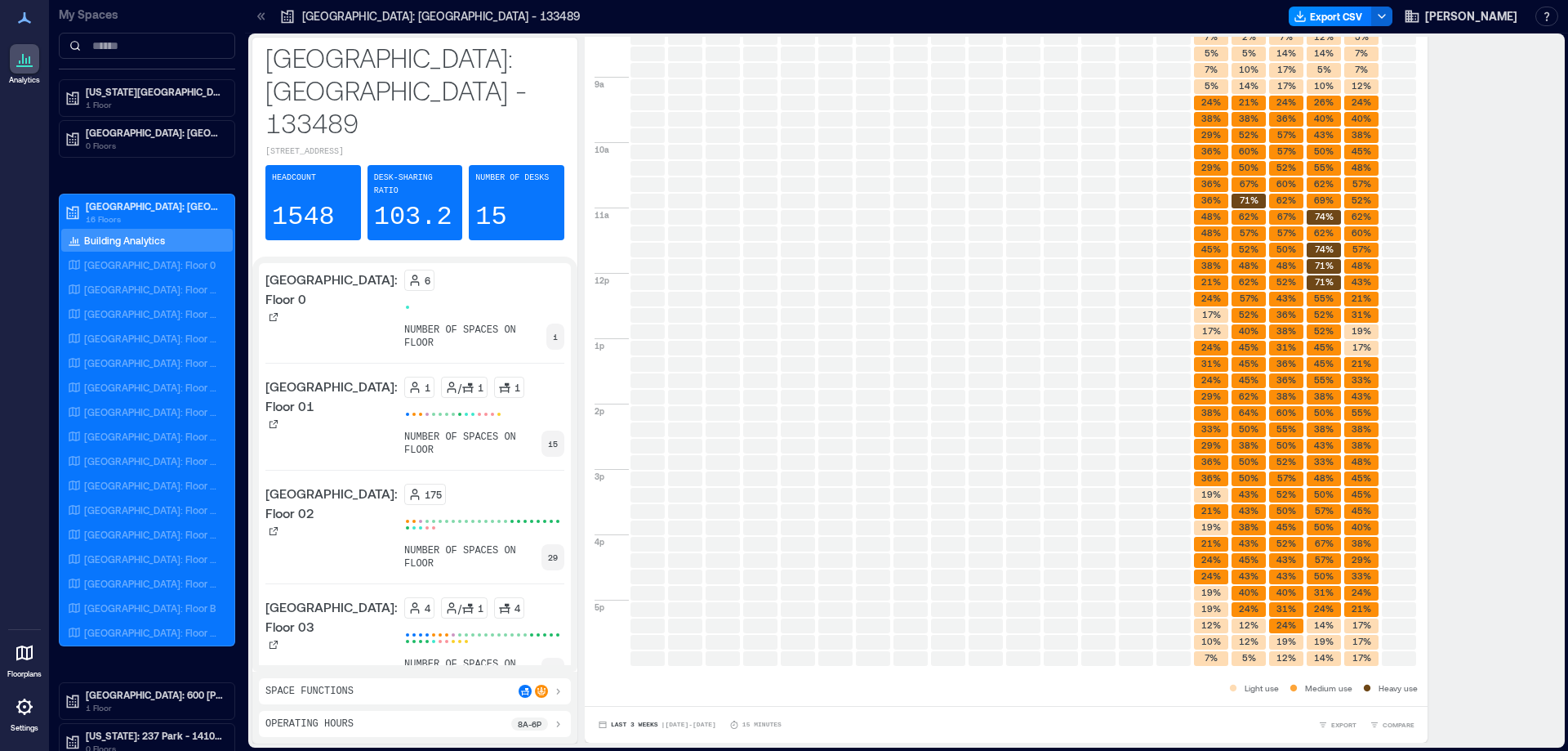
click at [393, 693] on div "Space Functions" at bounding box center [414, 691] width 298 height 13
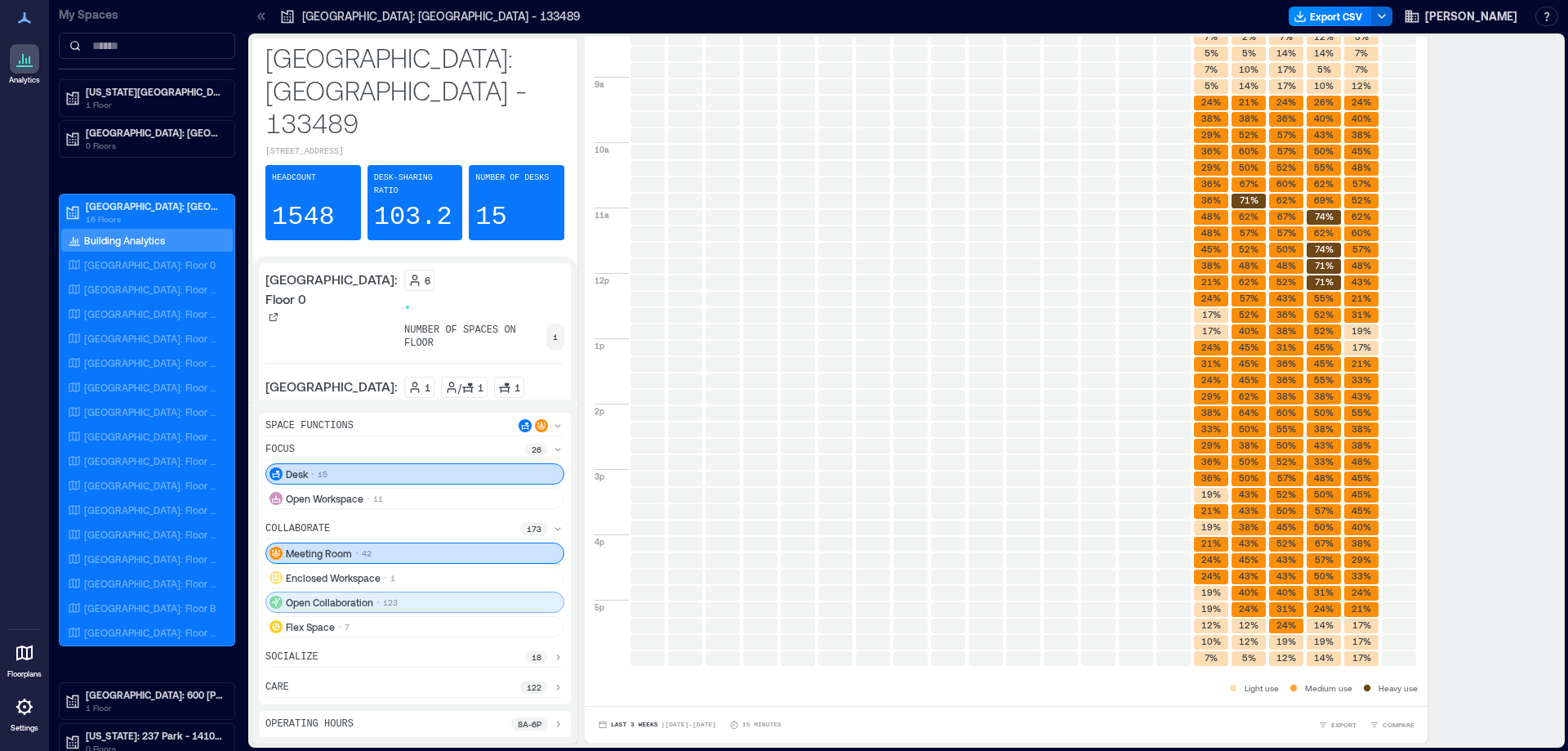
click at [405, 599] on div "Open Collaboration 123" at bounding box center [414, 603] width 298 height 22
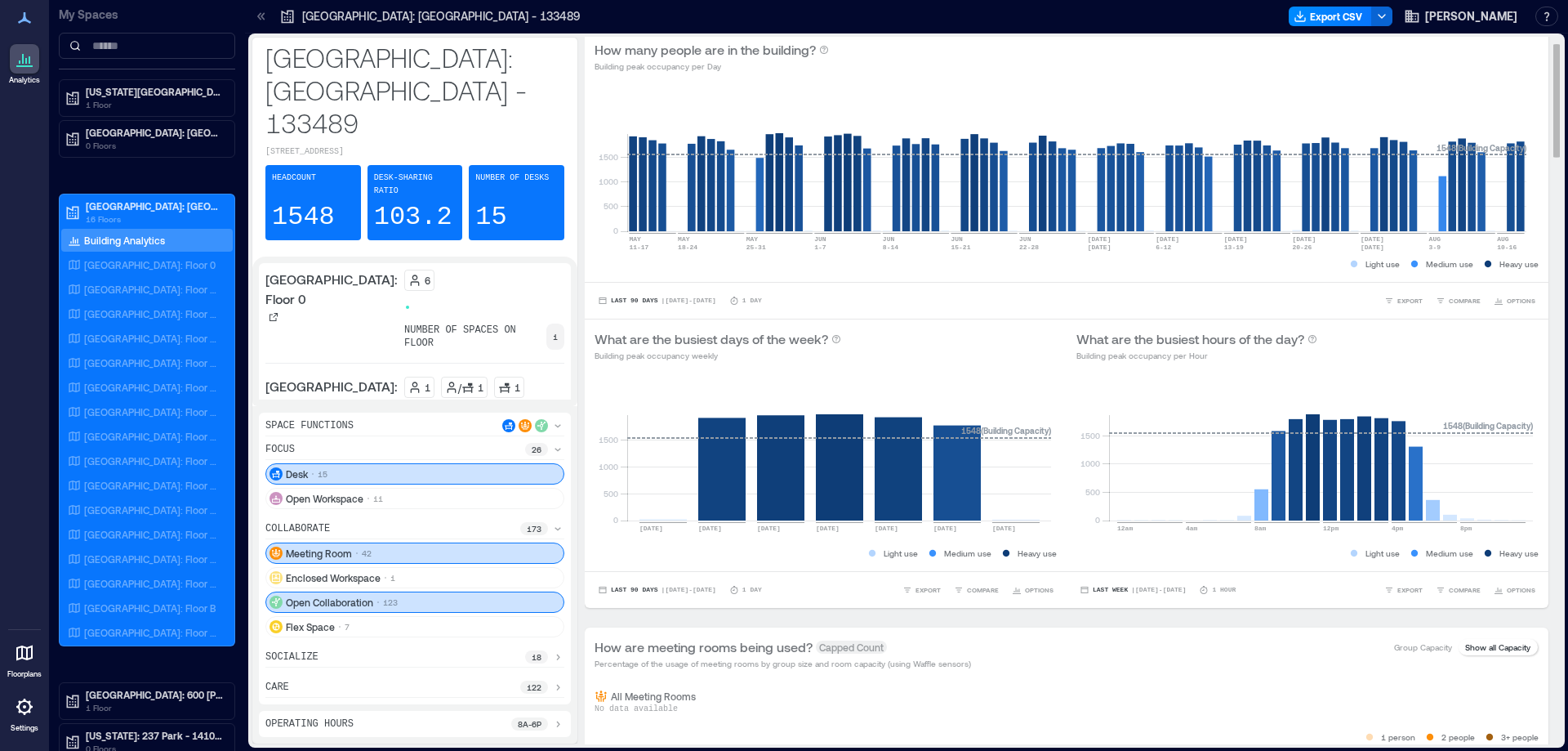
scroll to position [0, 0]
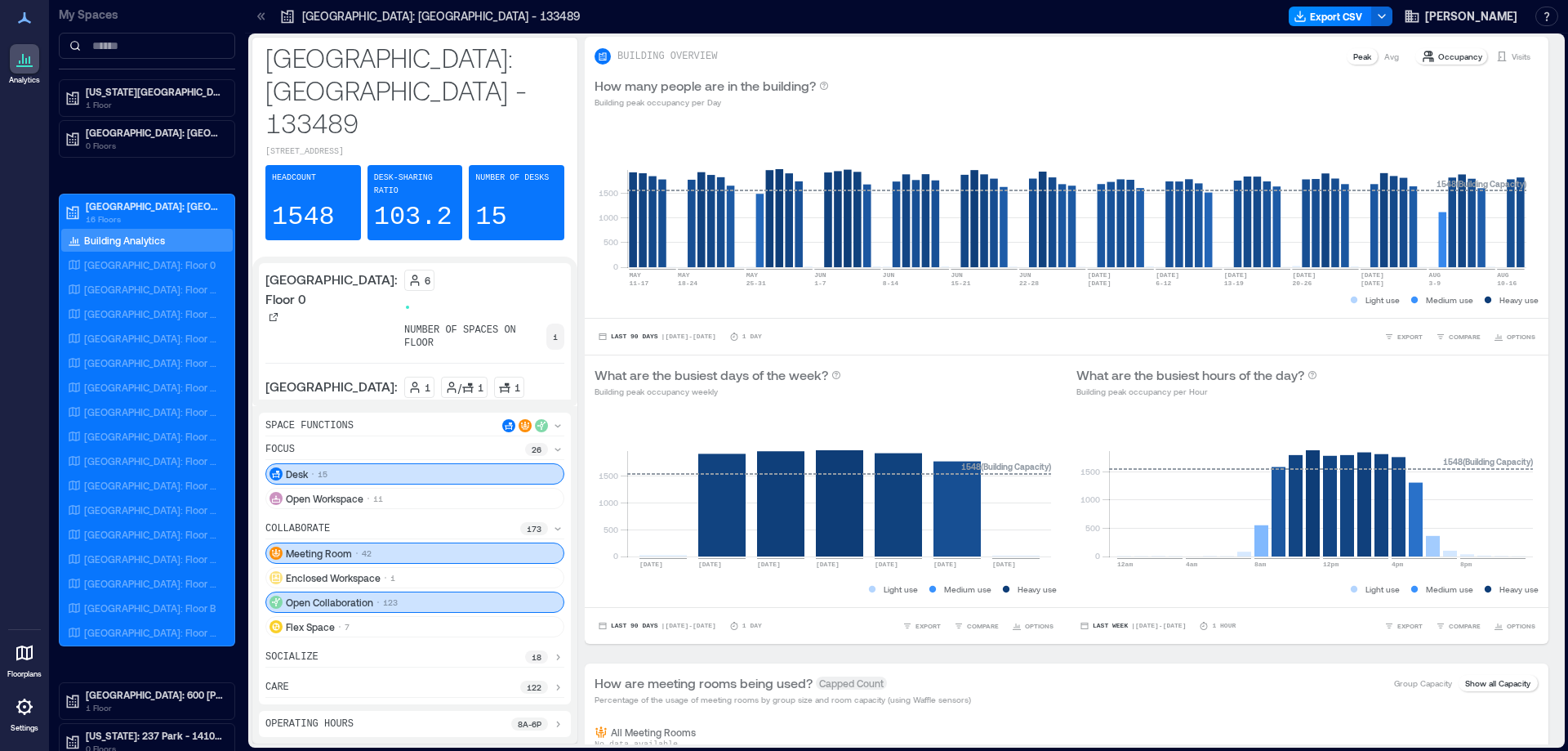
drag, startPoint x: 387, startPoint y: 146, endPoint x: 517, endPoint y: 175, distance: 133.2
click at [387, 172] on p "Desk-sharing ratio" at bounding box center [415, 184] width 83 height 26
click at [517, 175] on div "Number of Desks 15" at bounding box center [516, 202] width 95 height 76
click at [414, 172] on p "Desk-sharing ratio" at bounding box center [415, 184] width 83 height 26
click at [320, 165] on div "Headcount 1548" at bounding box center [313, 202] width 95 height 76
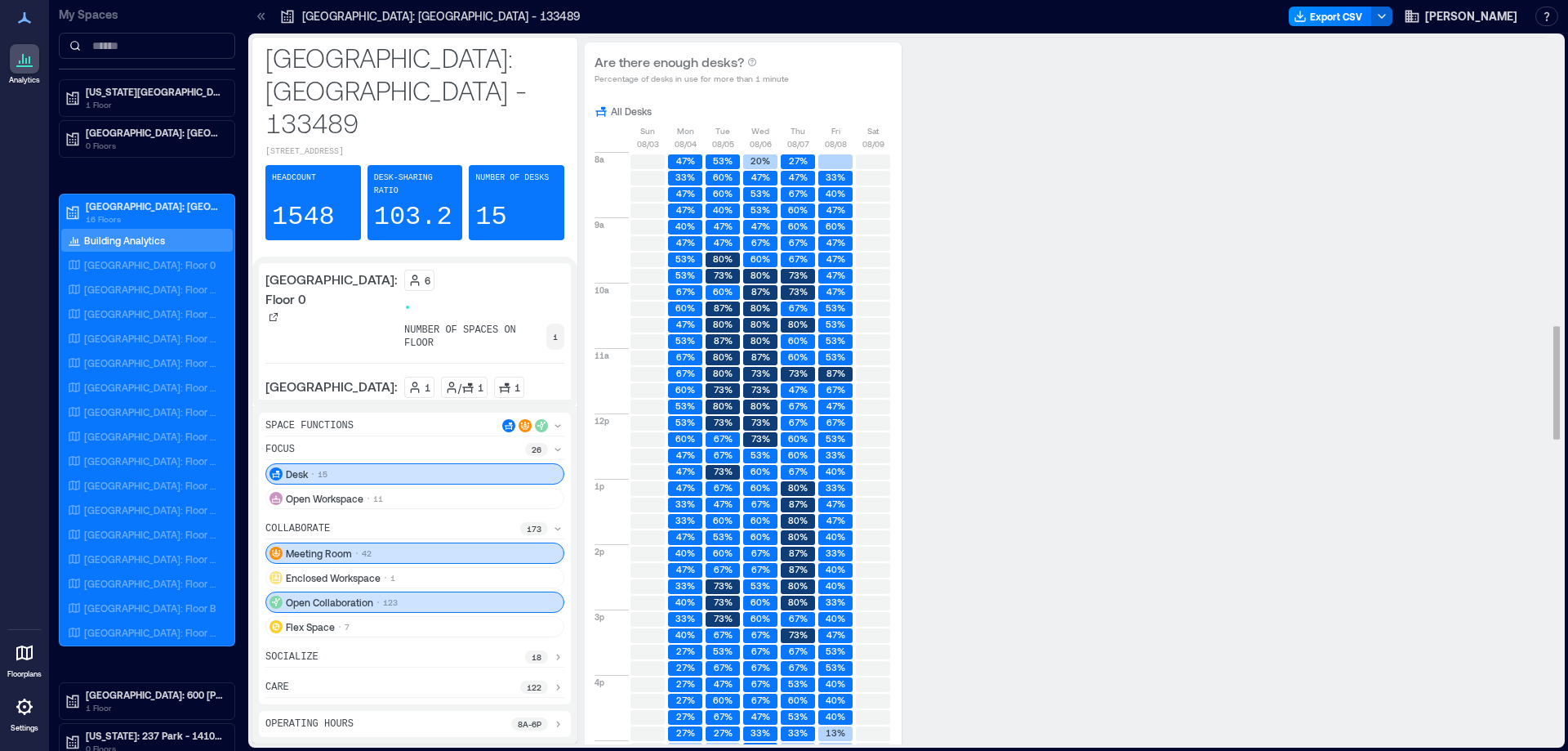
scroll to position [1634, 0]
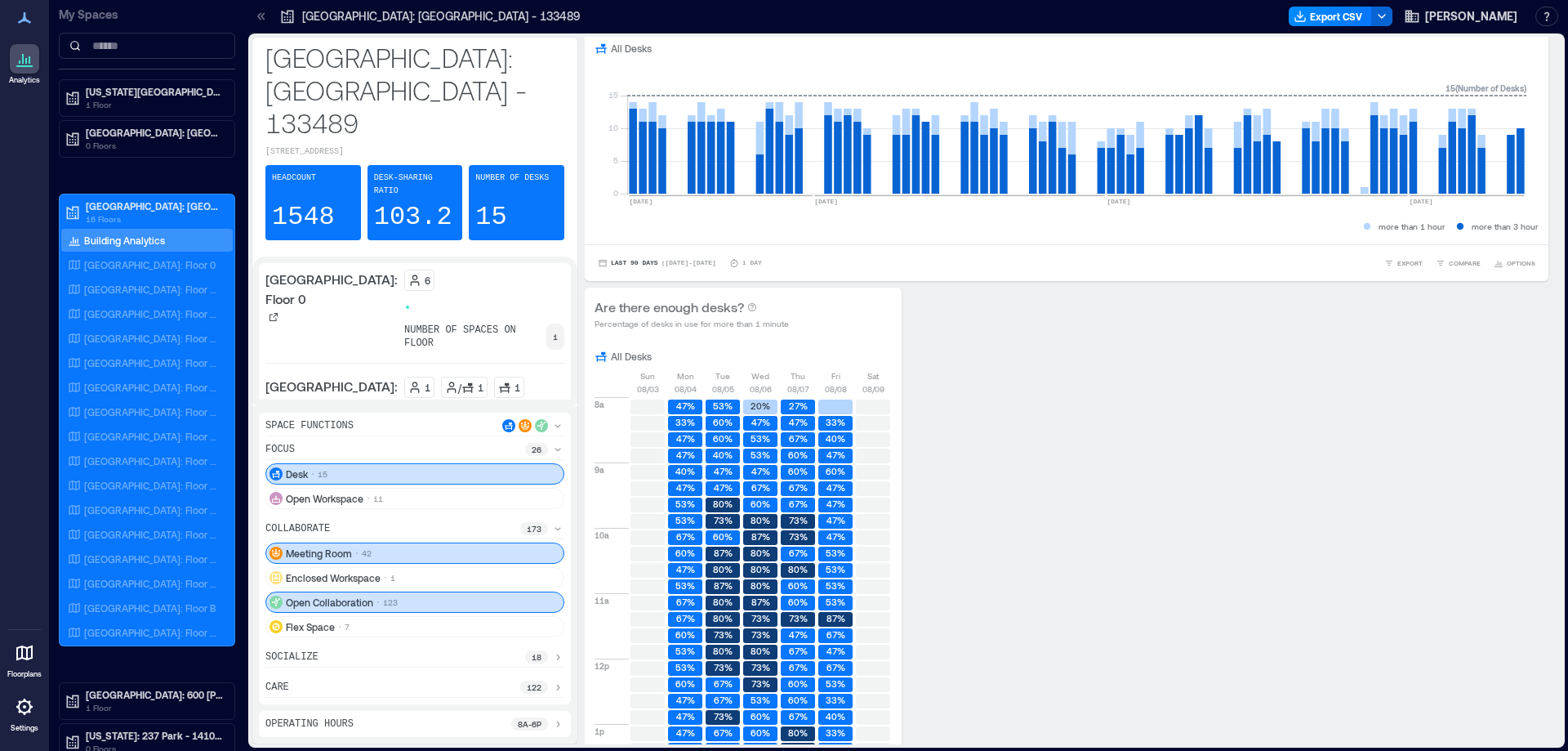
click at [481, 468] on div "Desk 15" at bounding box center [414, 474] width 298 height 22
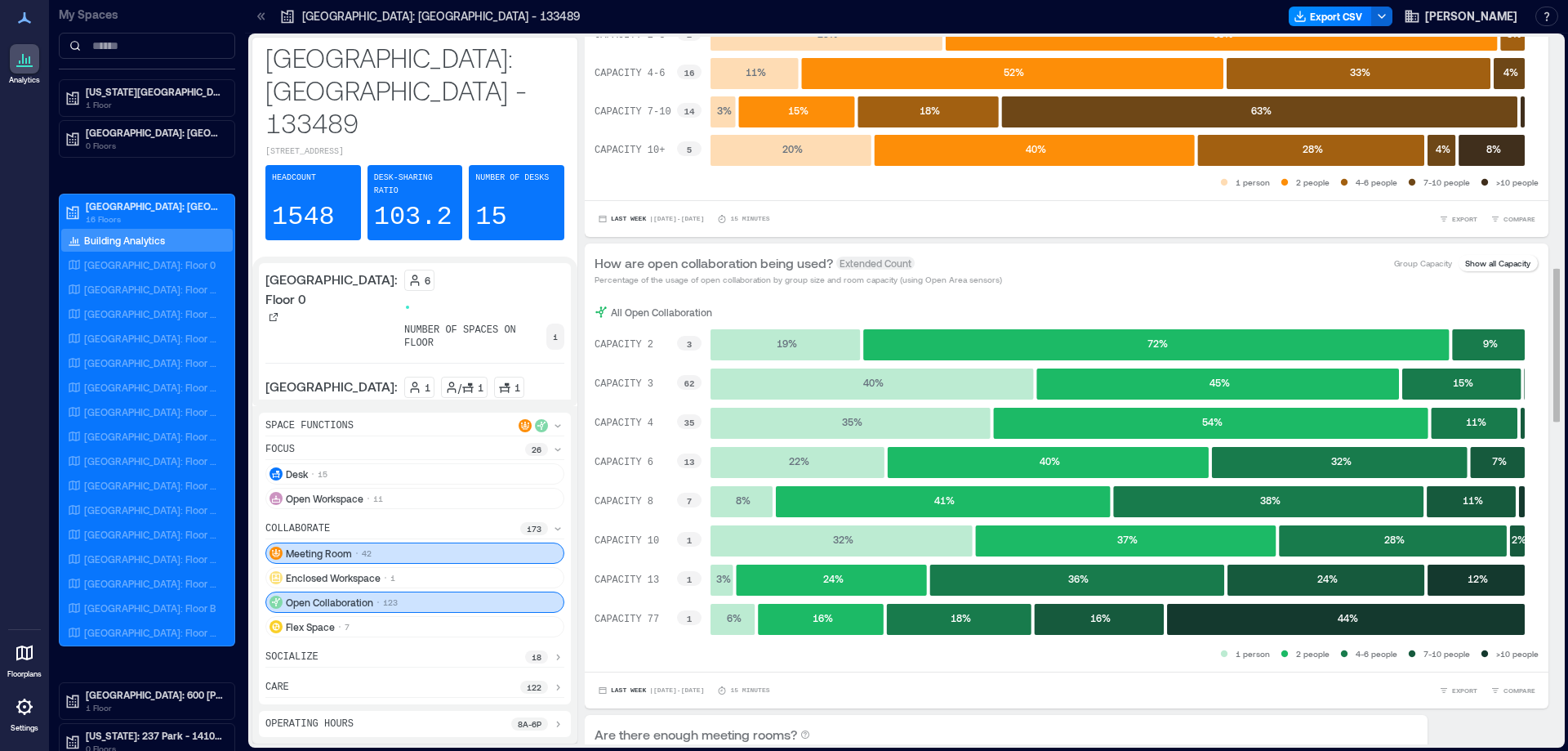
scroll to position [1062, 0]
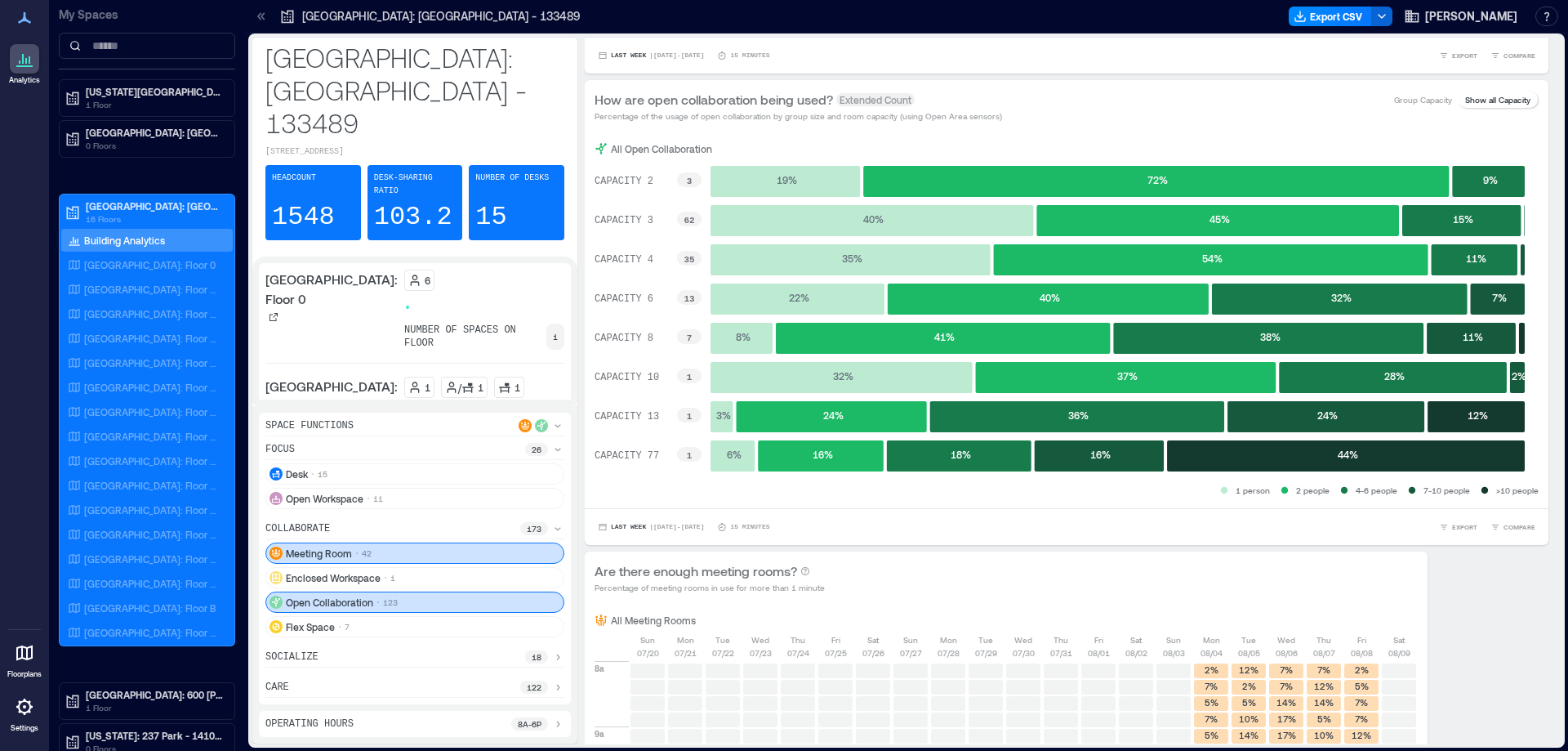
click at [395, 686] on div "care 122" at bounding box center [414, 689] width 298 height 17
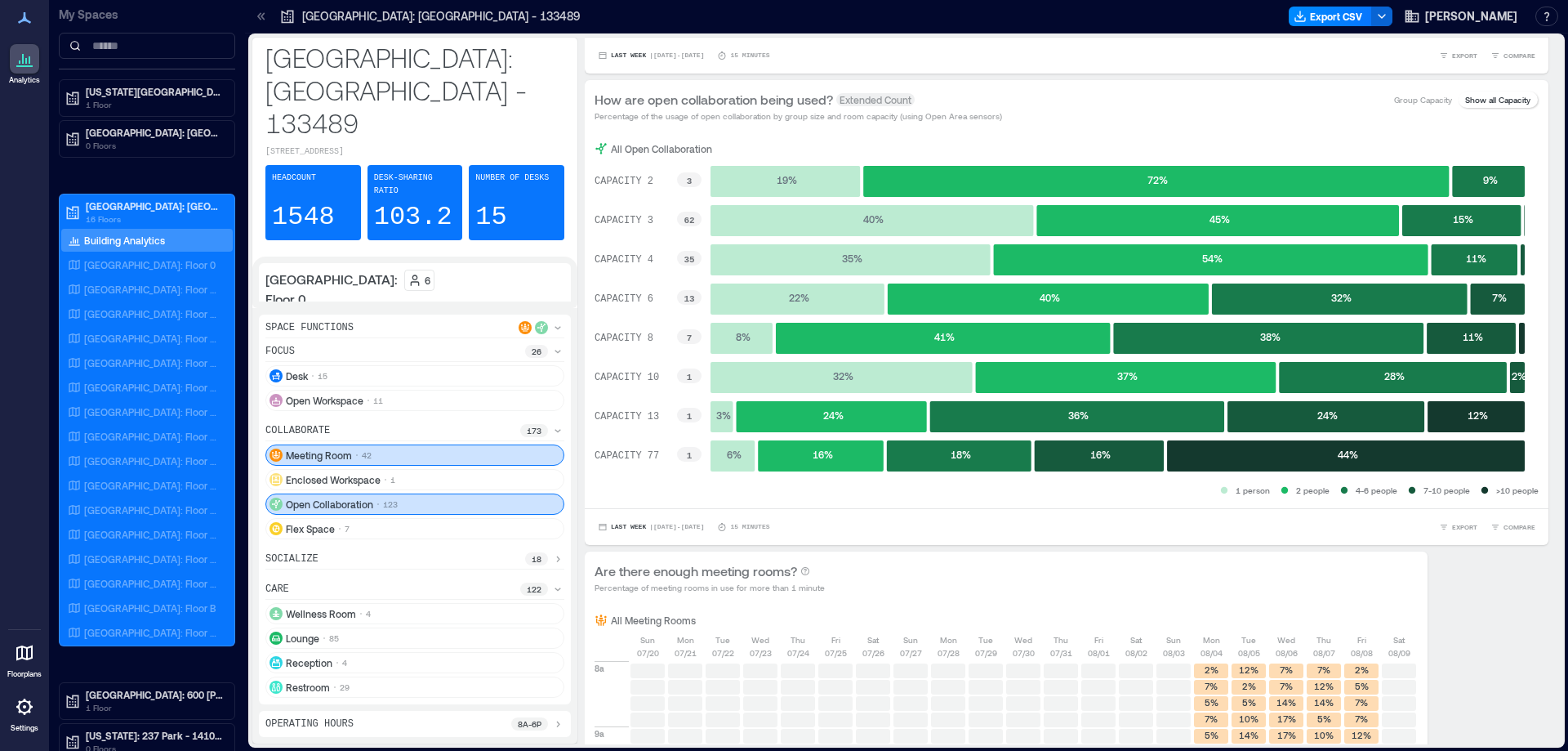
click at [356, 562] on div "socialize 18" at bounding box center [414, 560] width 298 height 17
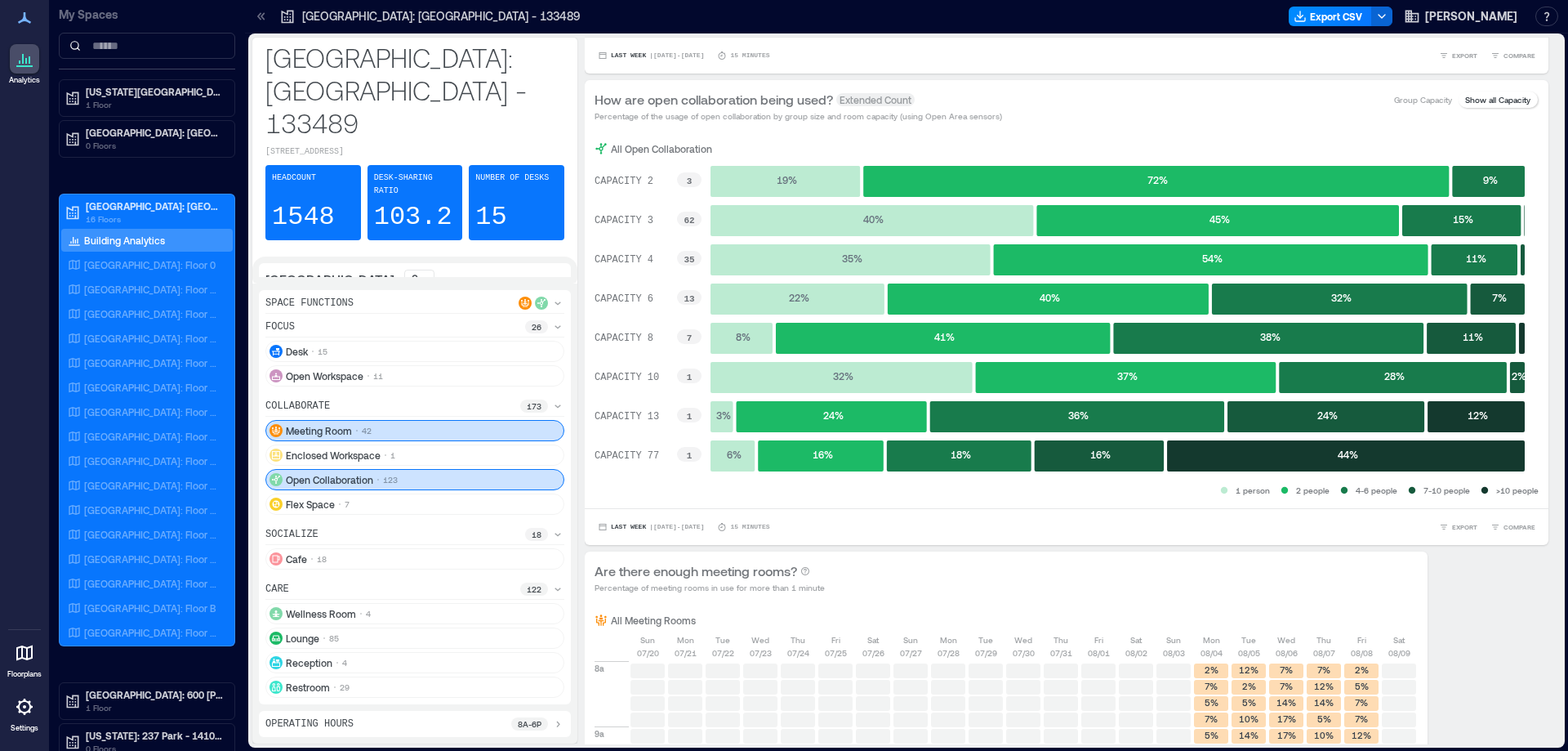
click at [358, 592] on div "care 122" at bounding box center [414, 591] width 298 height 17
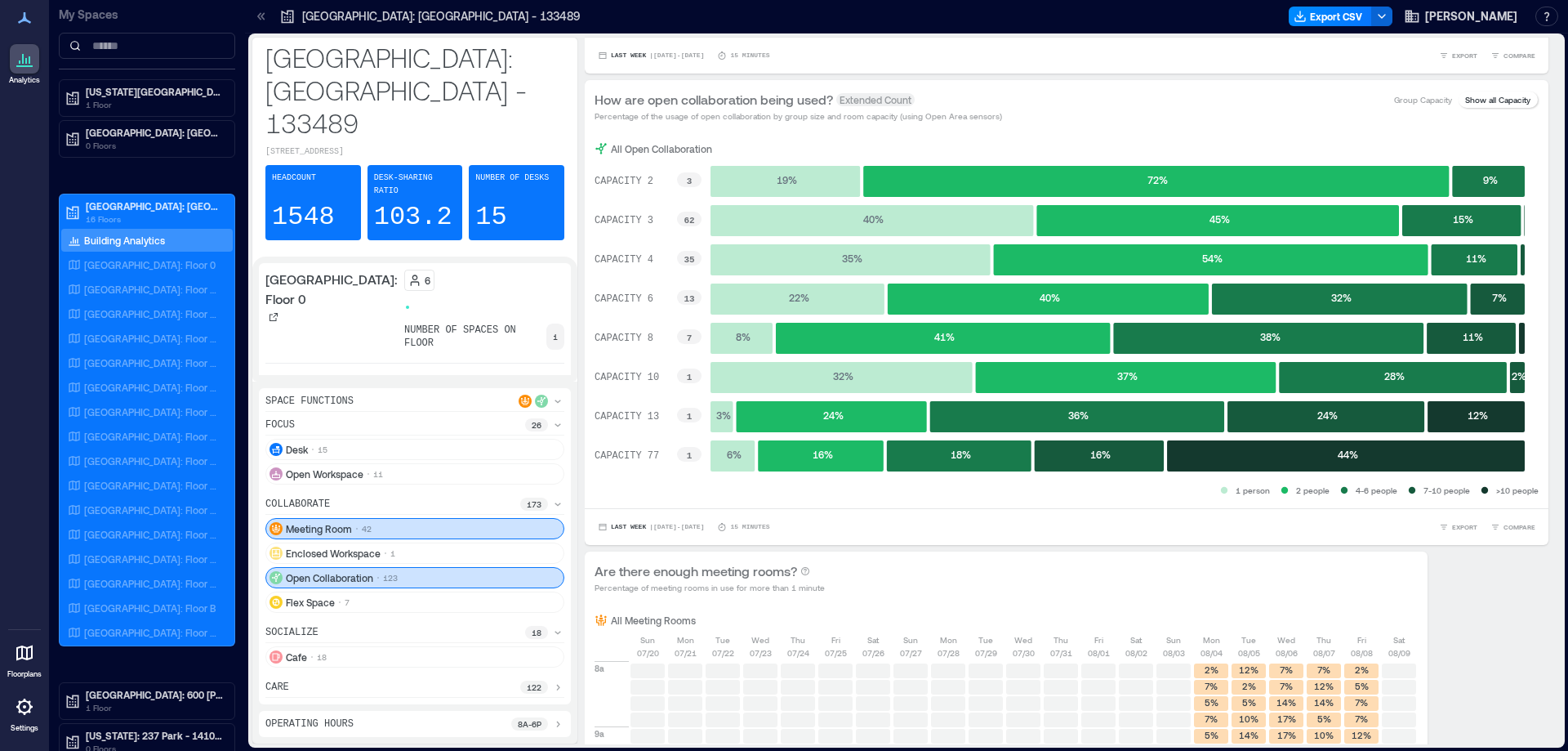
click at [361, 632] on div "socialize 18" at bounding box center [414, 634] width 298 height 17
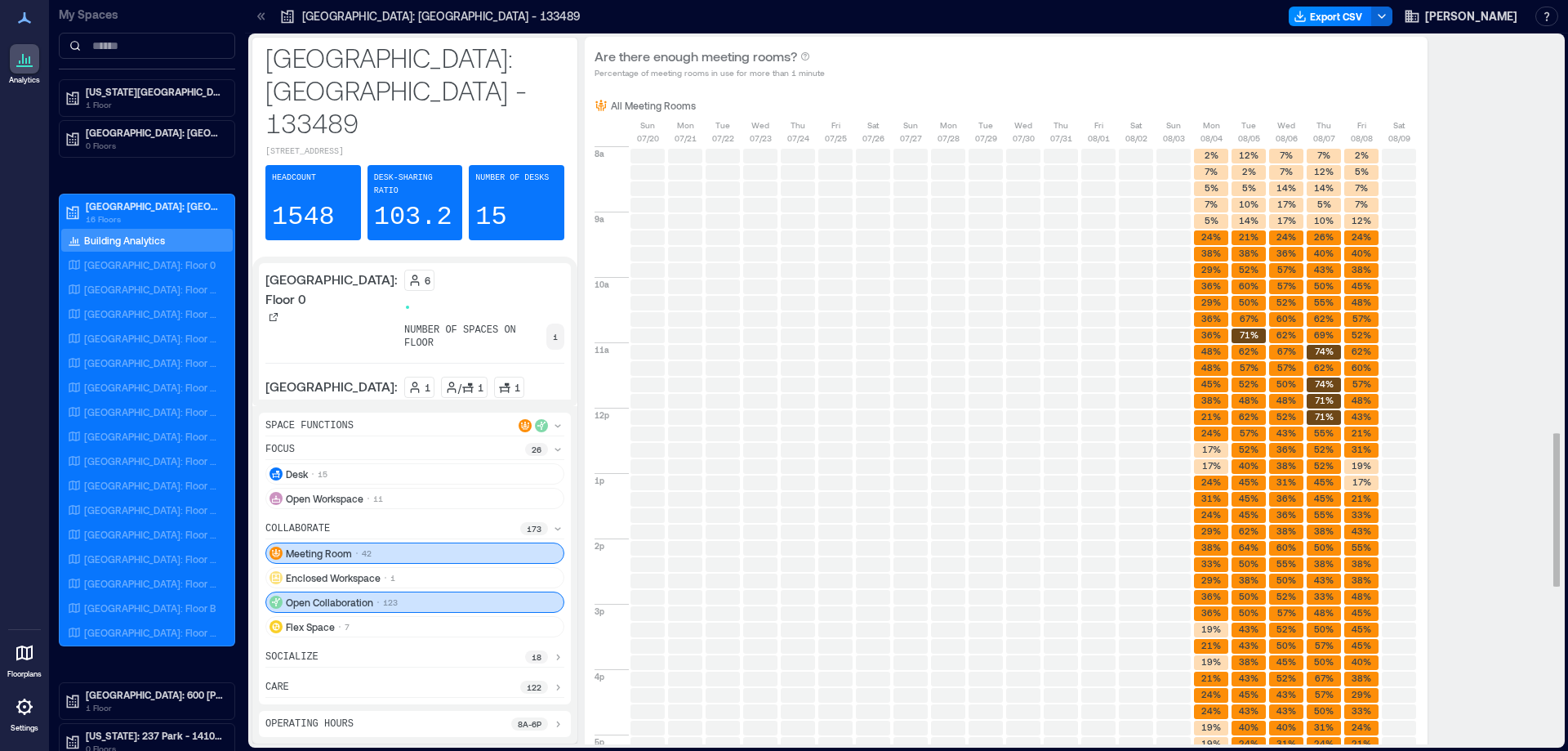
scroll to position [1822, 0]
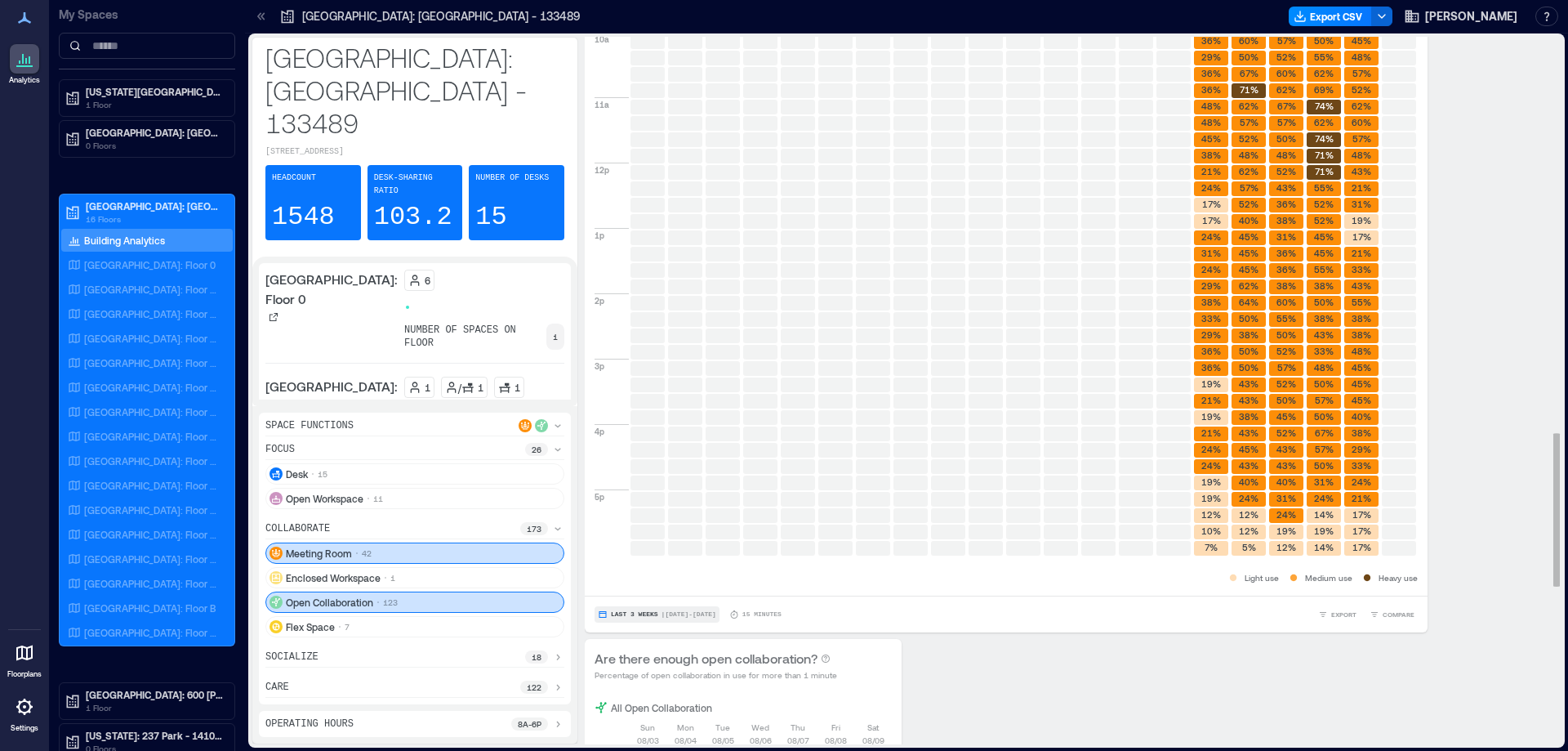
click at [639, 609] on button "Last 3 Weeks | [DATE] - [DATE]" at bounding box center [656, 614] width 125 height 16
click at [643, 544] on span "Last Week" at bounding box center [634, 541] width 48 height 12
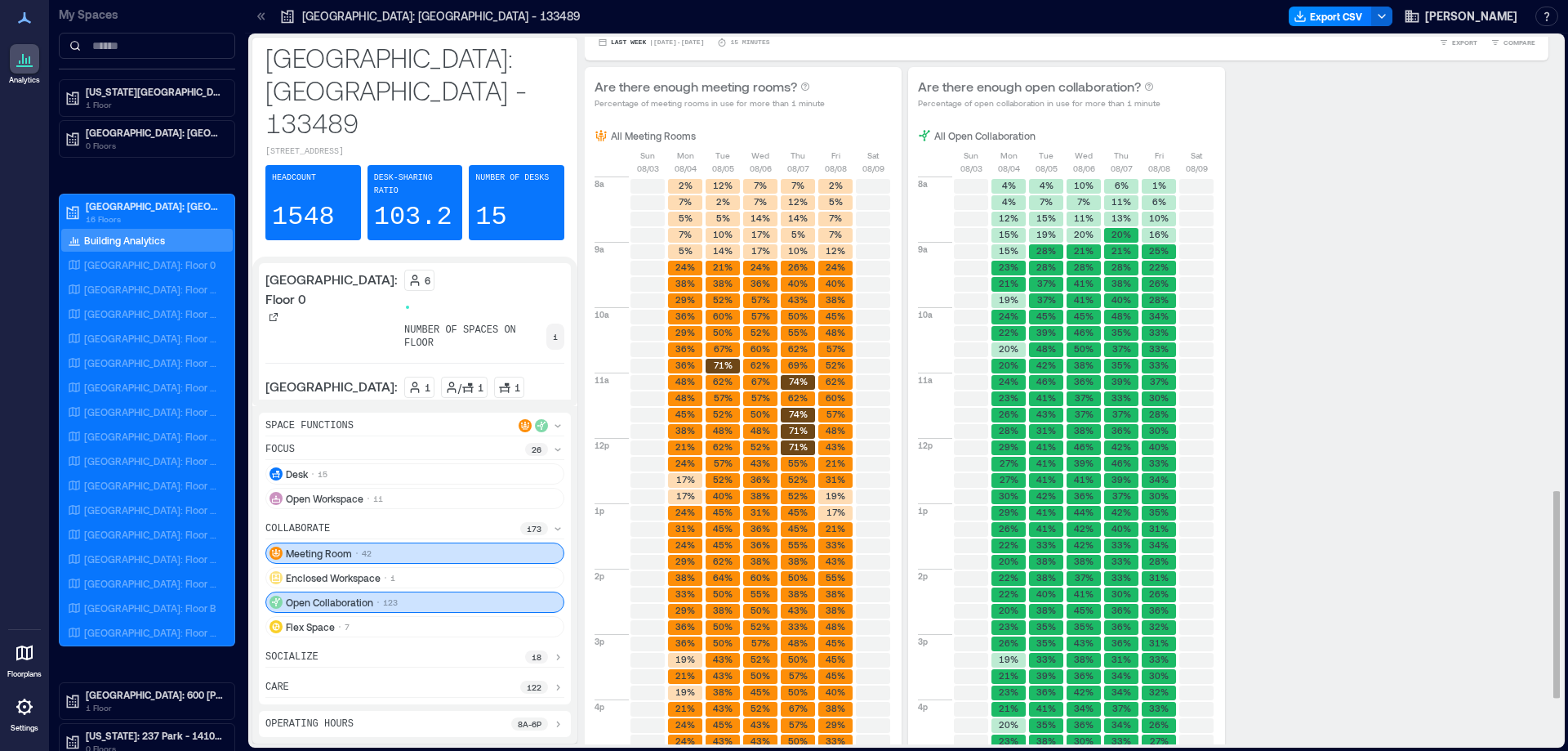
scroll to position [1628, 0]
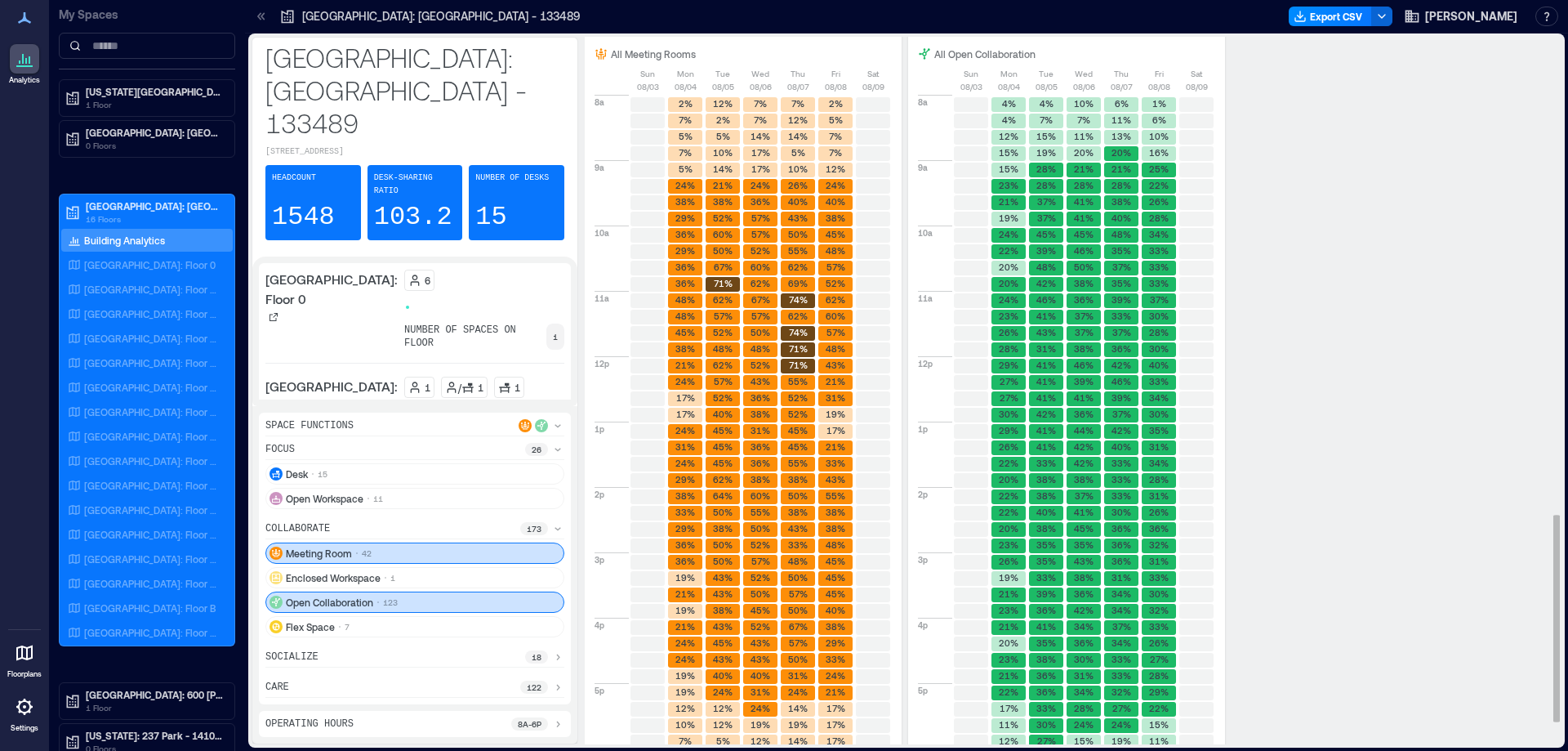
drag, startPoint x: 1544, startPoint y: 545, endPoint x: 1543, endPoint y: 570, distance: 25.0
click at [1543, 570] on div "BUILDING OVERVIEW Peak Avg Occupancy Visits How many people are in the building…" at bounding box center [1073, 390] width 976 height 708
drag, startPoint x: 1546, startPoint y: 581, endPoint x: 1546, endPoint y: 595, distance: 14.0
click at [1546, 595] on div "BUILDING OVERVIEW Peak Avg Occupancy Visits How many people are in the building…" at bounding box center [1073, 390] width 976 height 708
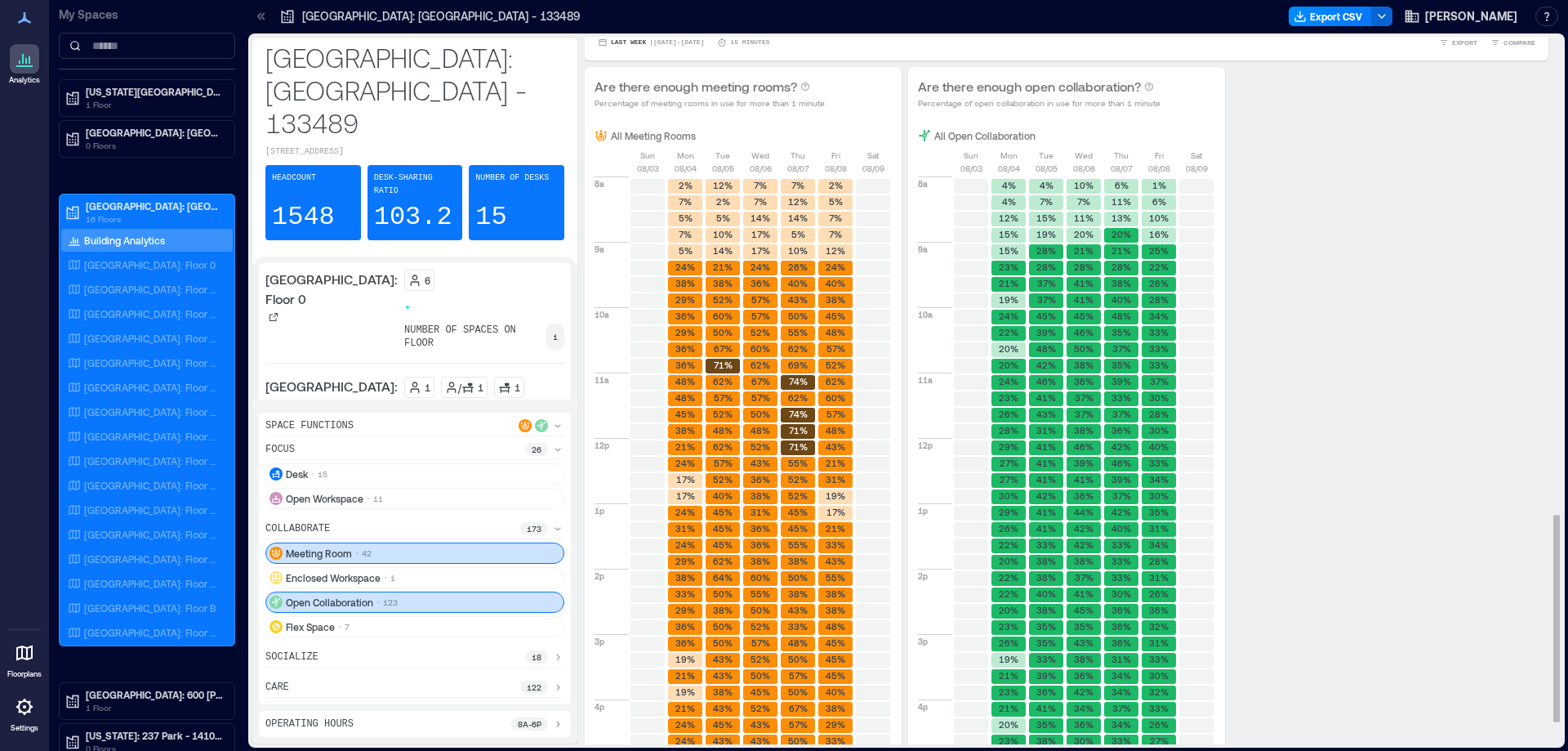
scroll to position [1710, 0]
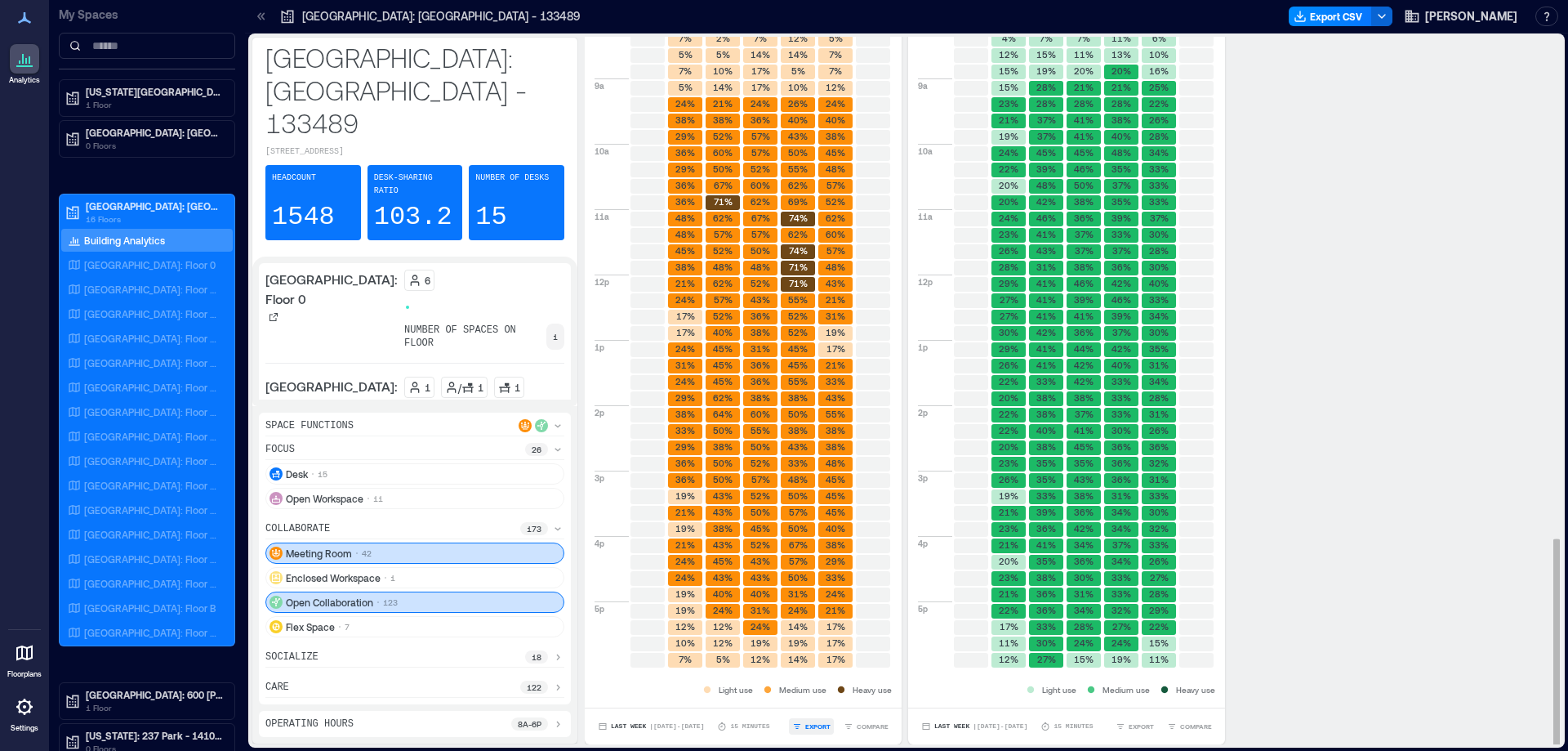
click at [815, 726] on span "EXPORT" at bounding box center [818, 726] width 25 height 10
click at [820, 681] on span "IMAGE" at bounding box center [824, 683] width 22 height 10
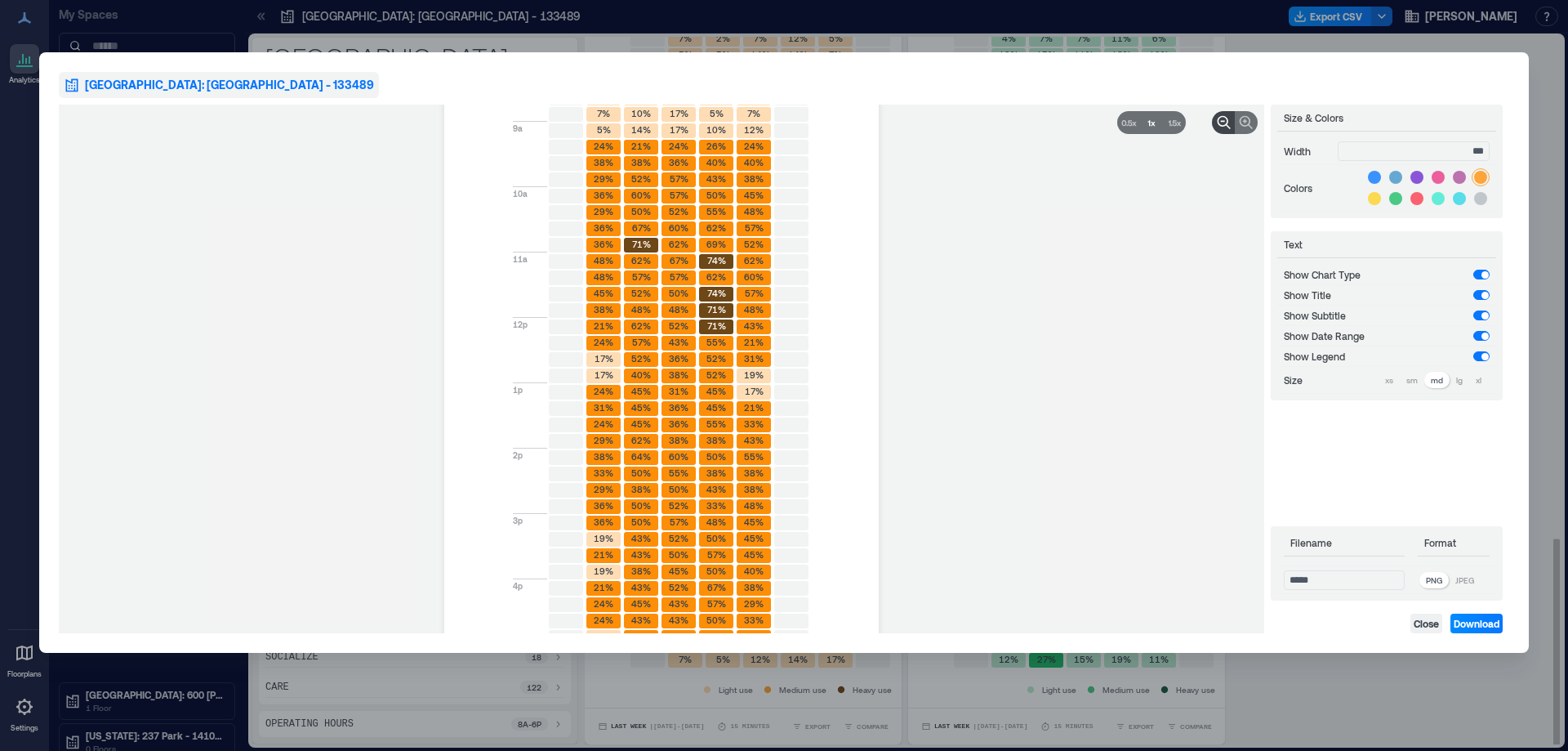
click at [1224, 121] on icon at bounding box center [1223, 121] width 4 height 2
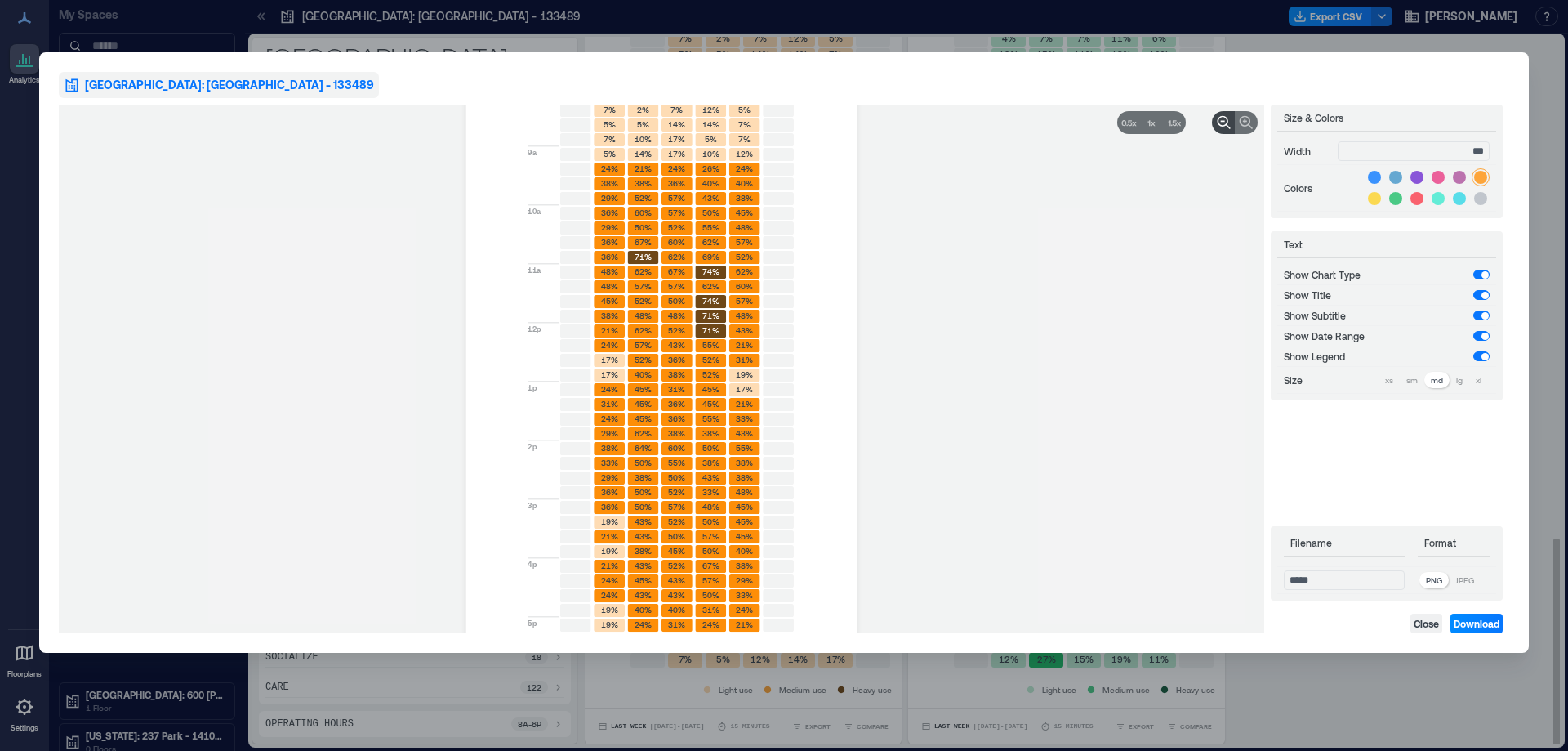
click at [1224, 121] on icon at bounding box center [1223, 121] width 4 height 2
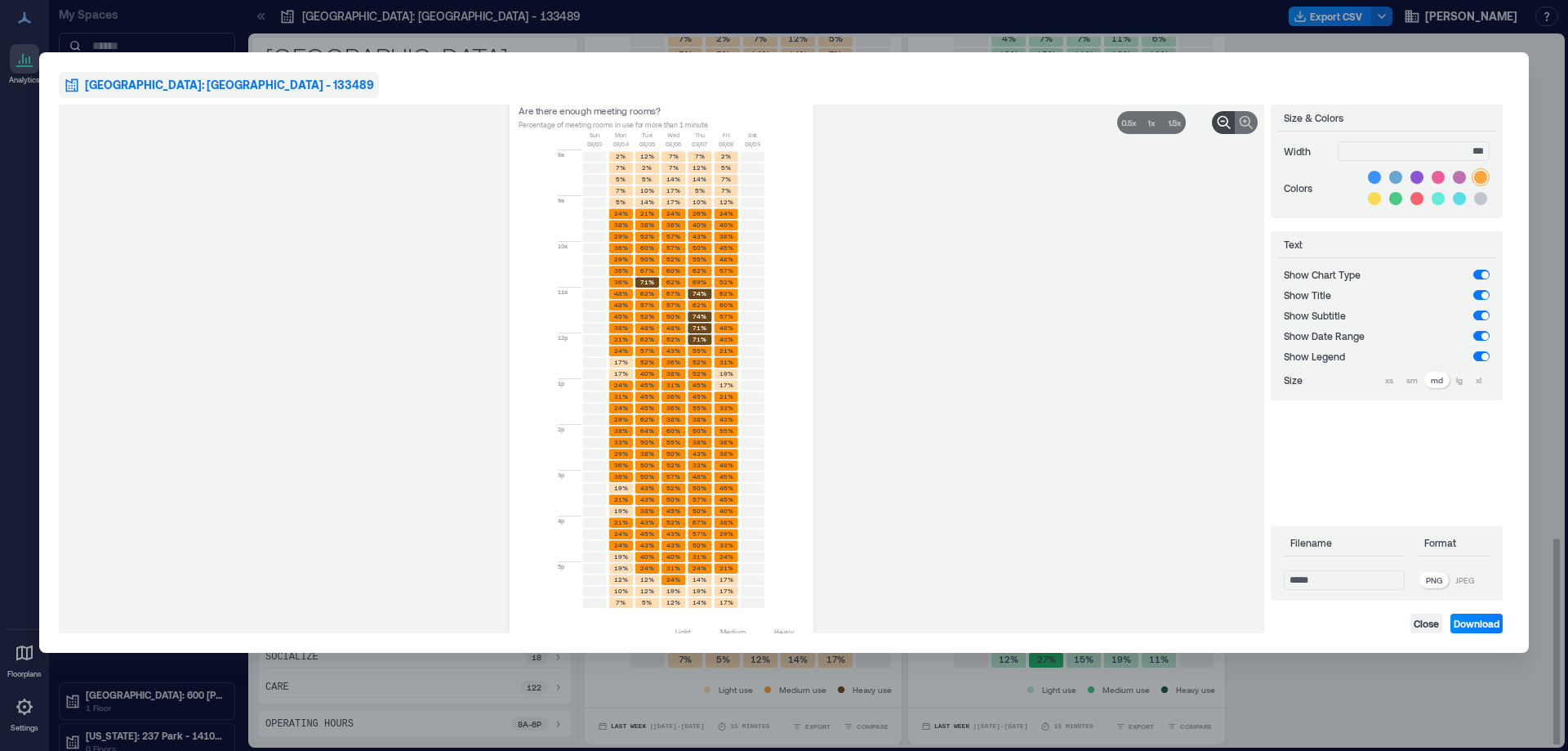
click at [1224, 121] on icon at bounding box center [1223, 121] width 4 height 2
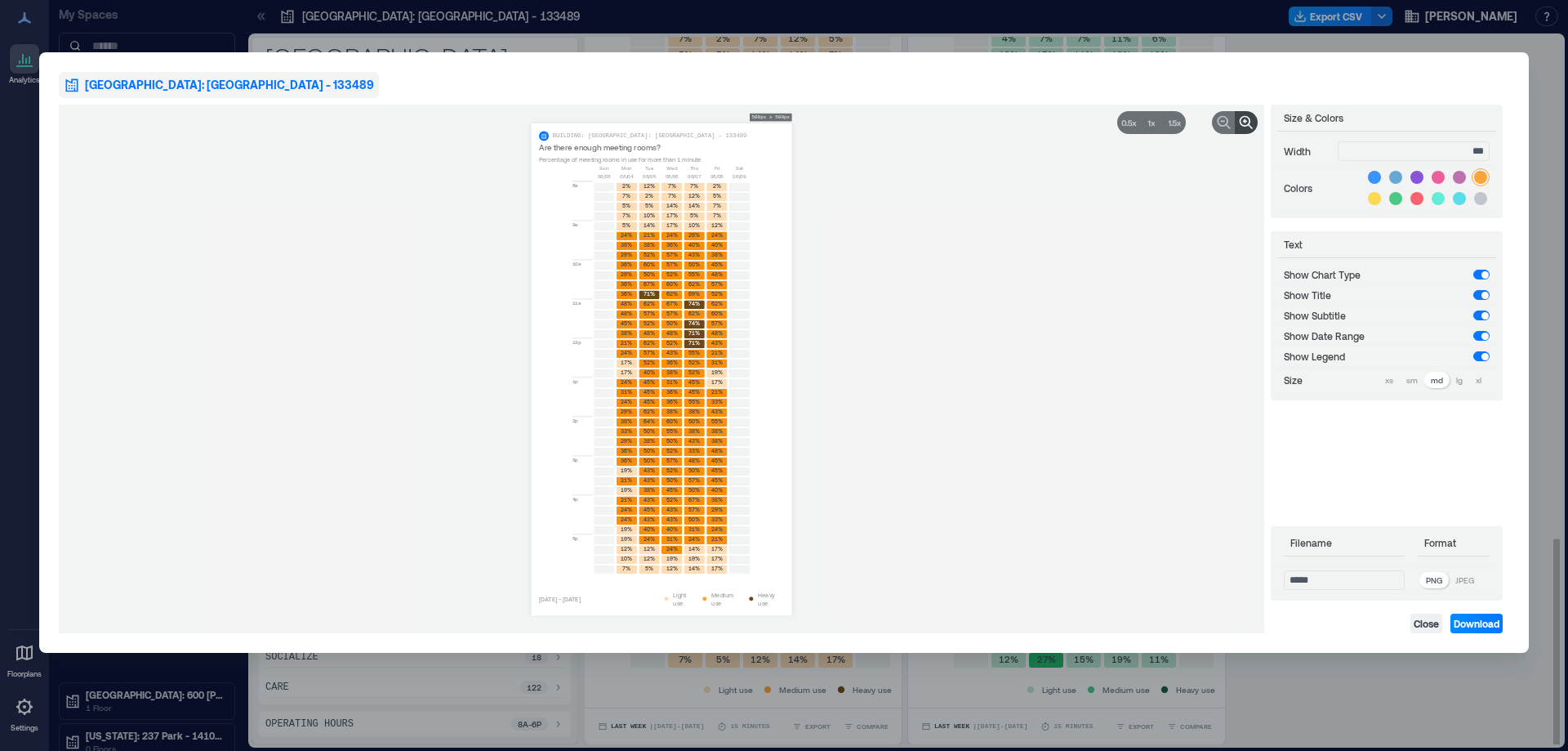
click at [1246, 124] on icon at bounding box center [1246, 122] width 16 height 16
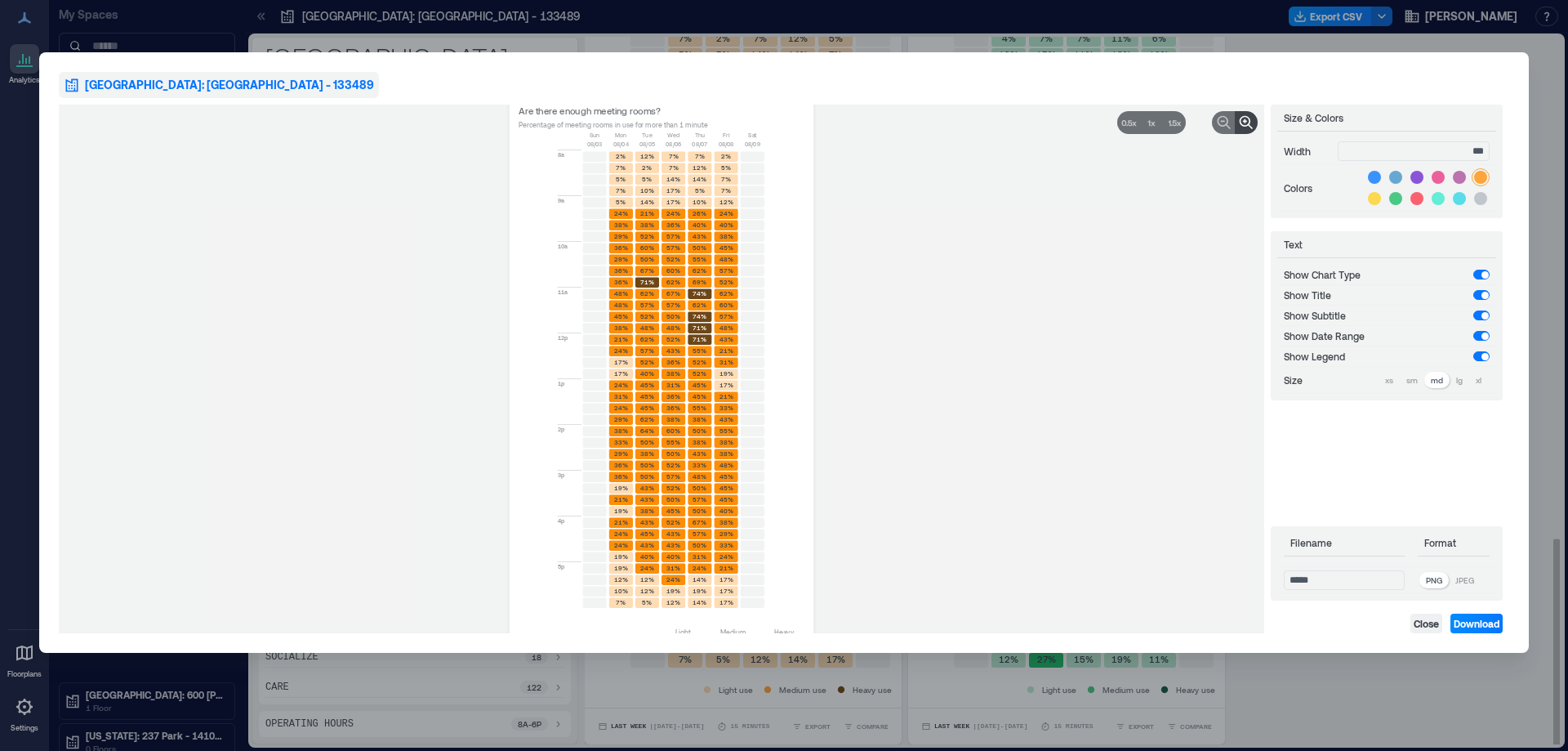
click at [1246, 124] on icon at bounding box center [1246, 122] width 16 height 16
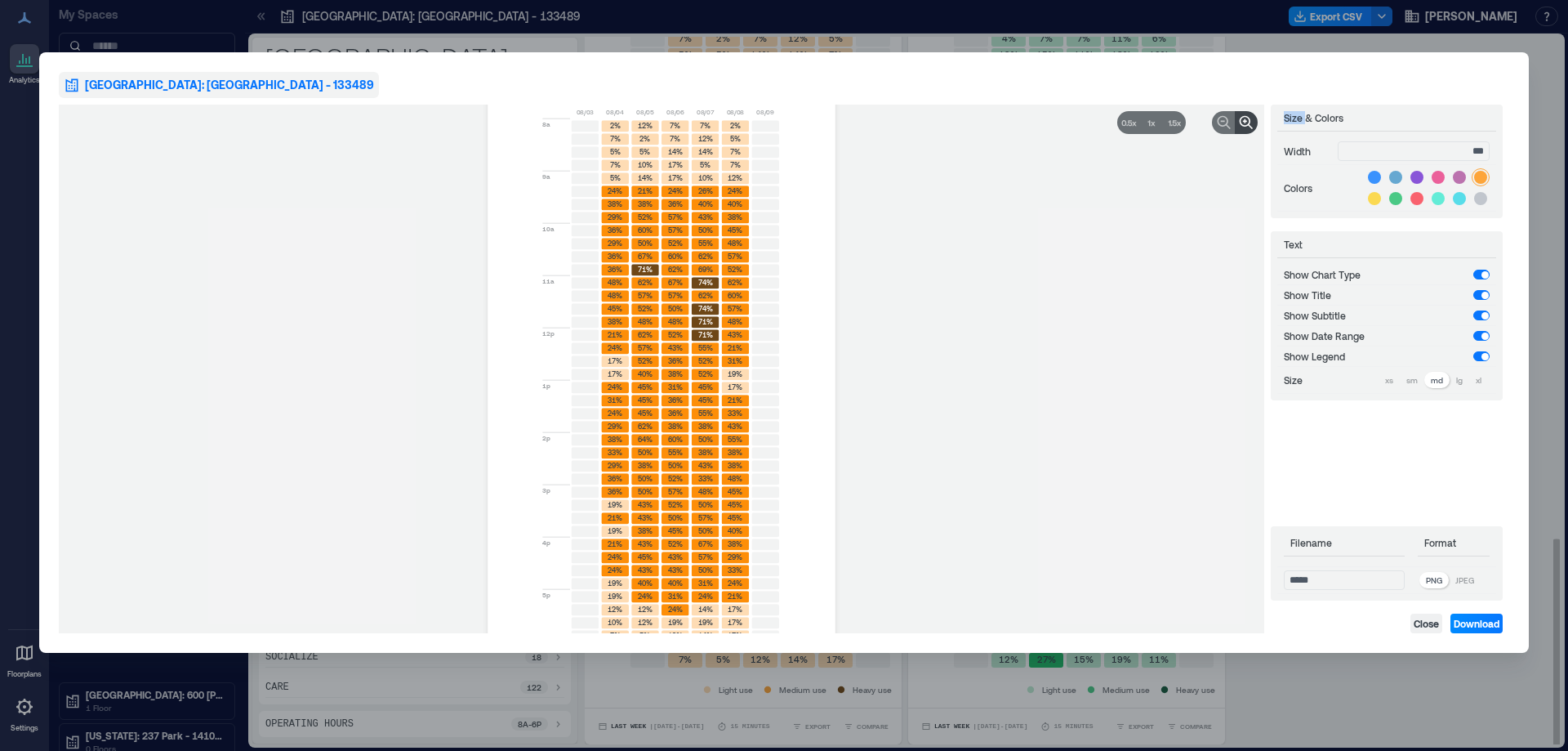
click at [1246, 124] on icon at bounding box center [1246, 122] width 16 height 16
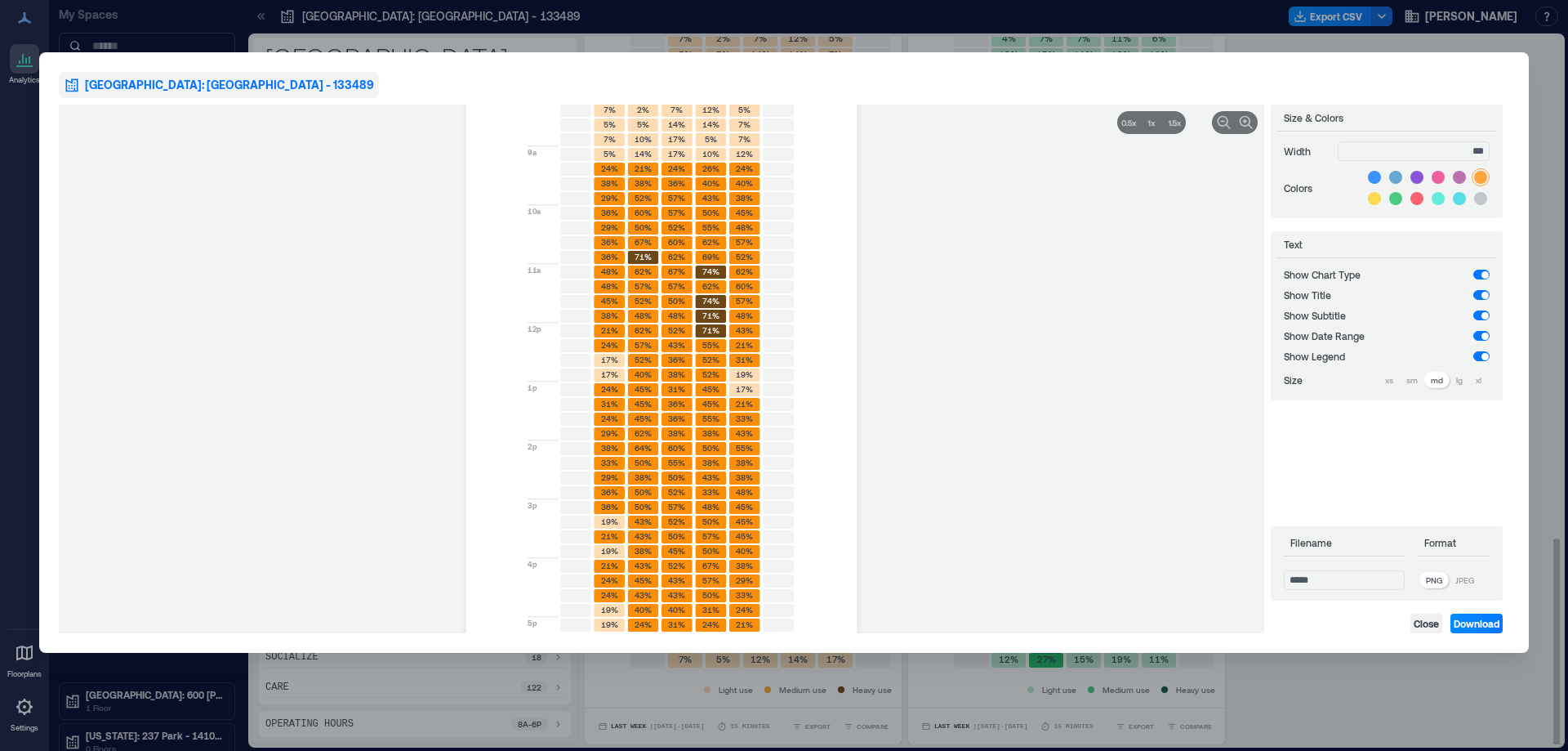
drag, startPoint x: 758, startPoint y: 280, endPoint x: 813, endPoint y: 260, distance: 58.5
click at [813, 260] on div "[DATE] [DATE] [DATE] [DATE] [DATE] [DATE] [DATE] 8a 9a 10a 11a 12p 1p 2p 3p 4p …" at bounding box center [661, 368] width 368 height 614
click at [1477, 623] on span "Download" at bounding box center [1476, 623] width 46 height 13
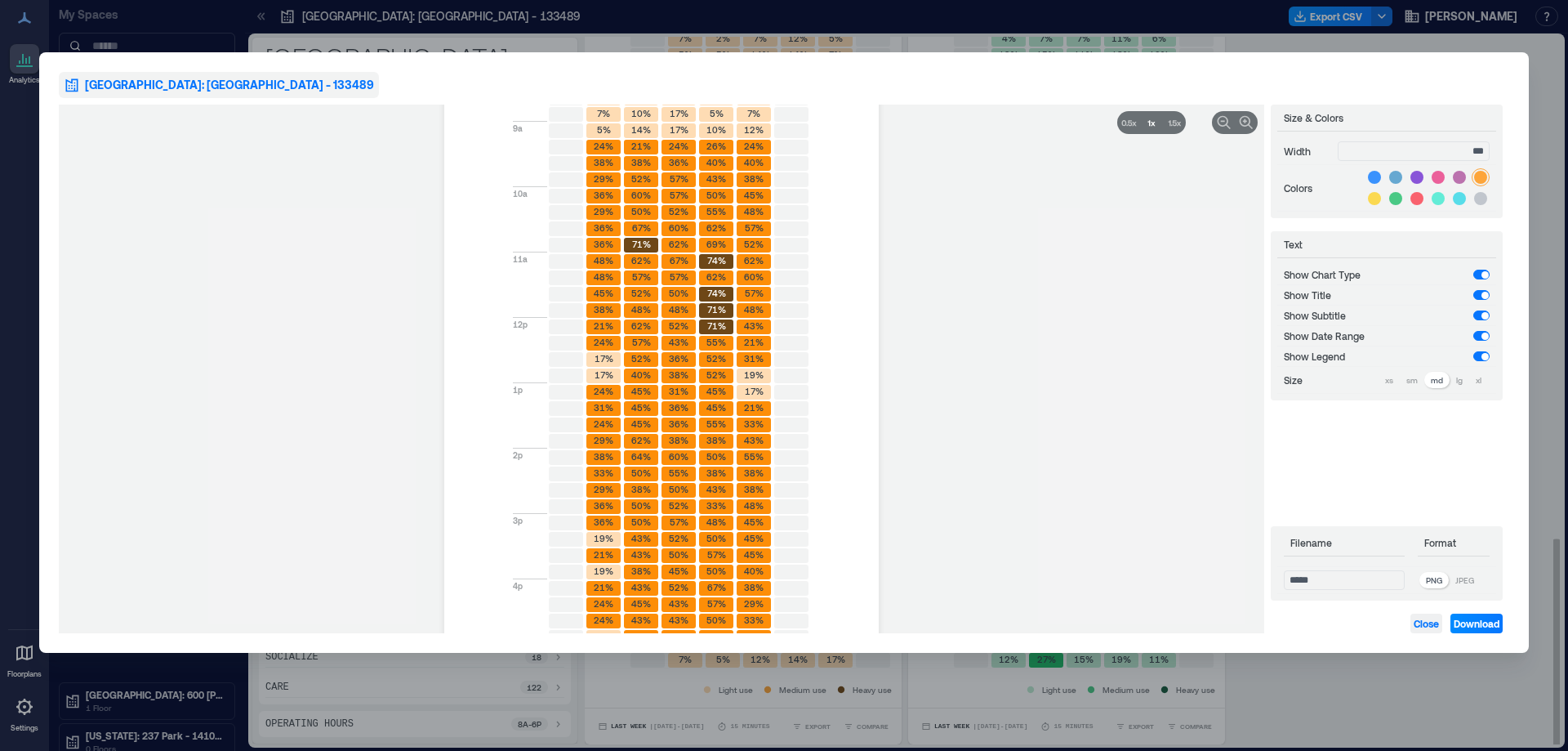
click at [1431, 625] on span "Close" at bounding box center [1426, 623] width 25 height 13
